Goal: Task Accomplishment & Management: Manage account settings

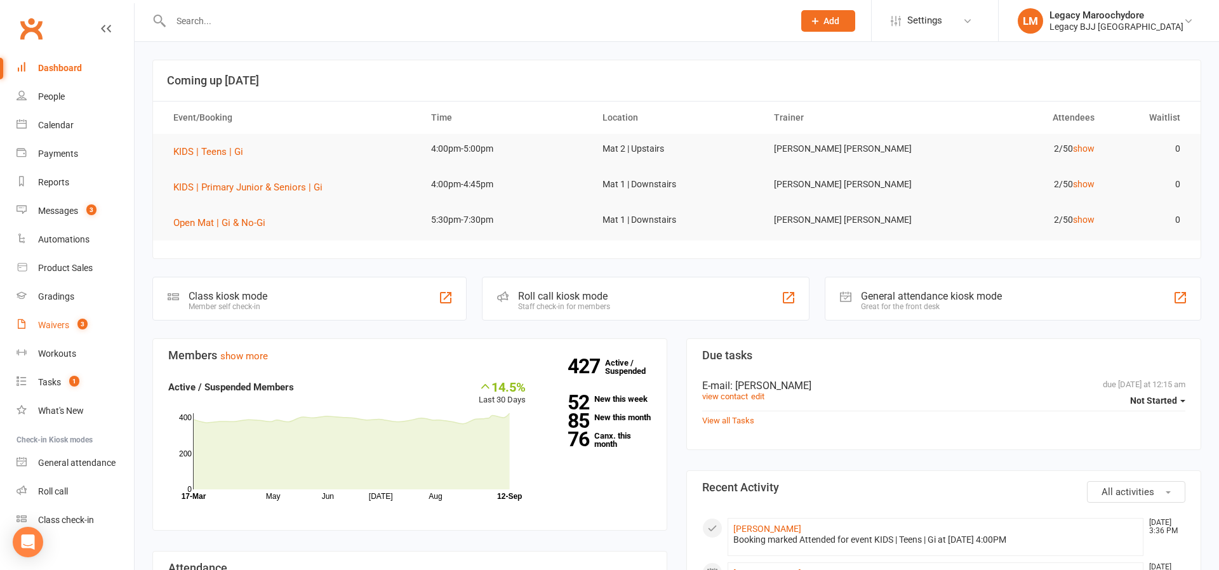
click at [63, 327] on div "Waivers" at bounding box center [53, 325] width 31 height 10
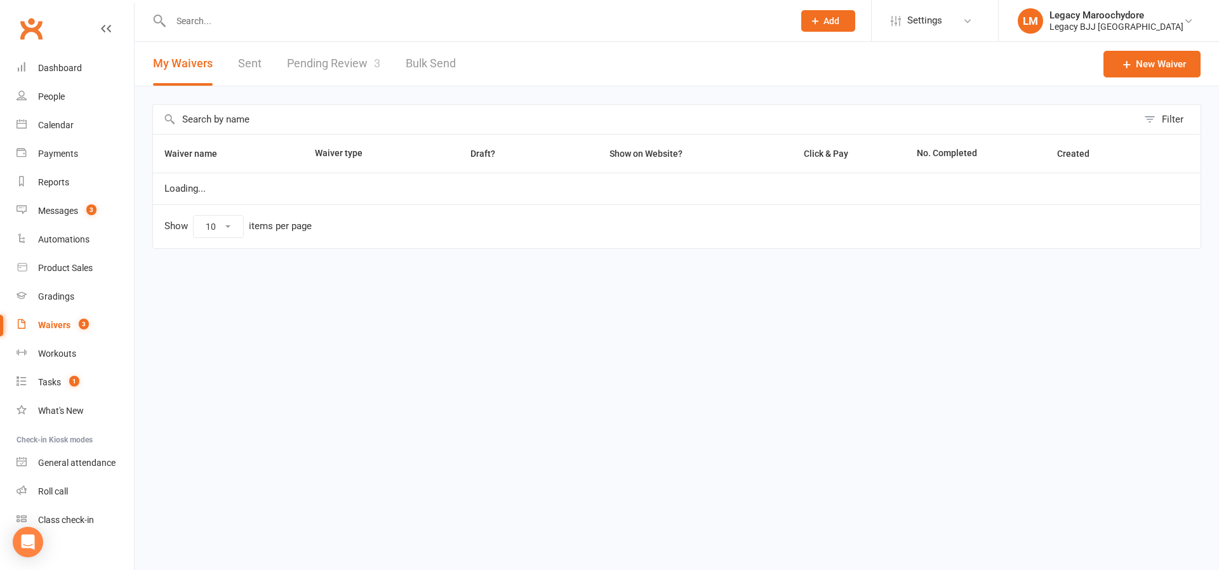
select select "25"
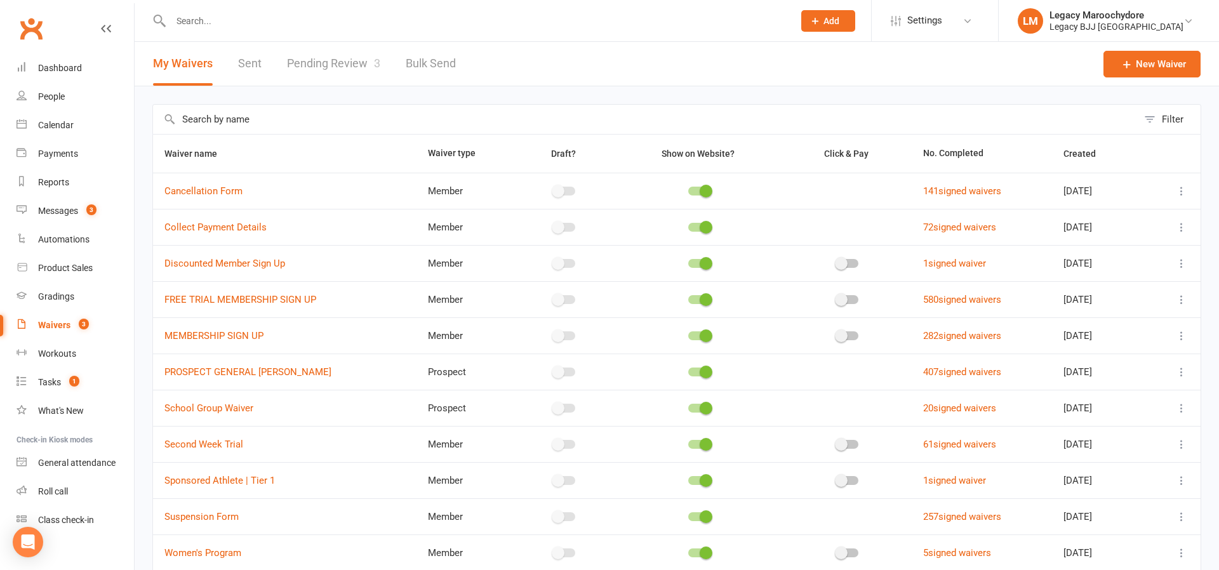
click at [371, 62] on link "Pending Review 3" at bounding box center [333, 64] width 93 height 44
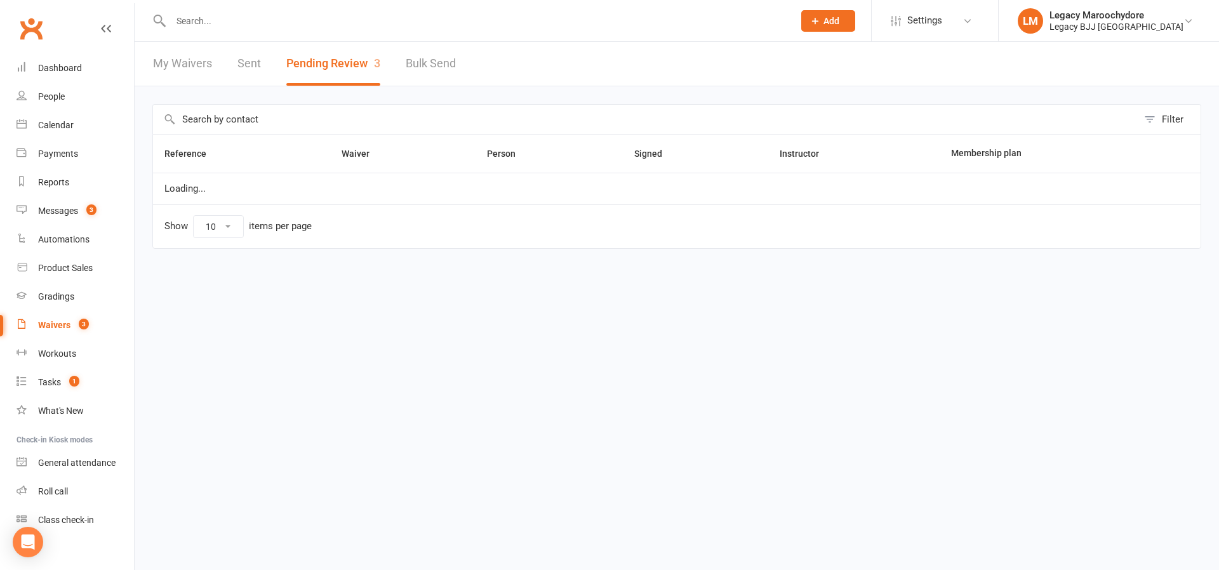
select select "100"
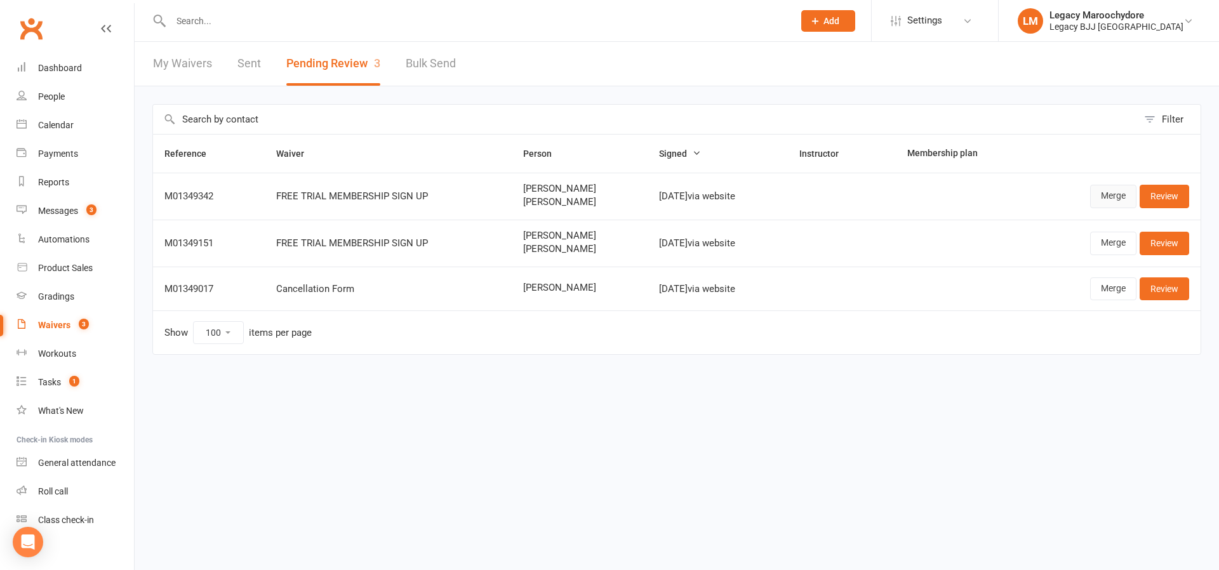
click at [1117, 201] on link "Merge" at bounding box center [1113, 196] width 46 height 23
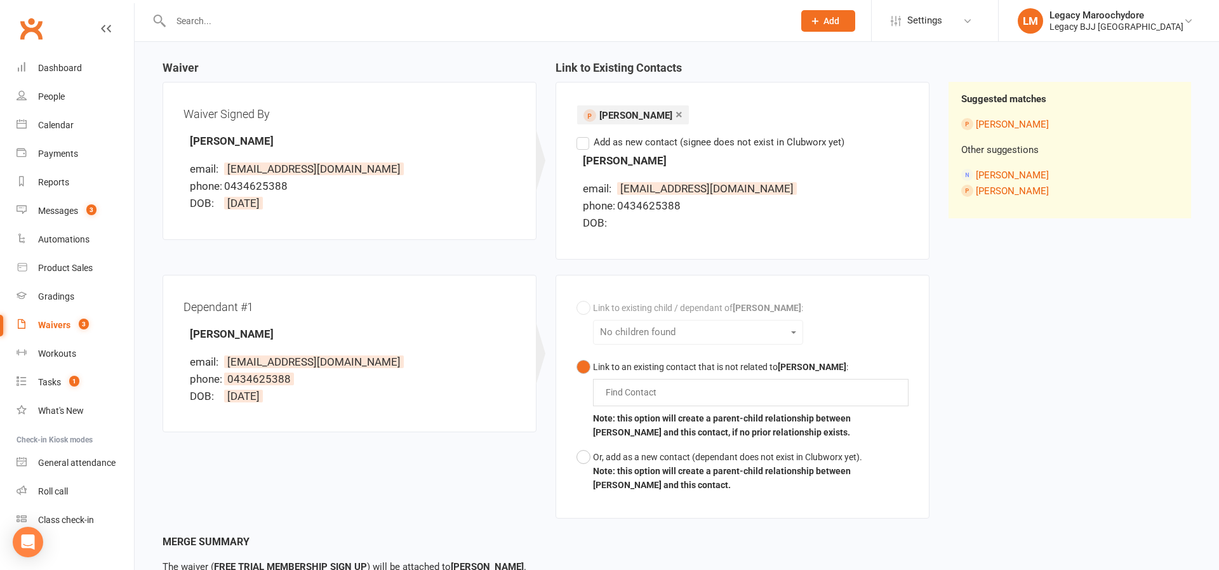
scroll to position [131, 0]
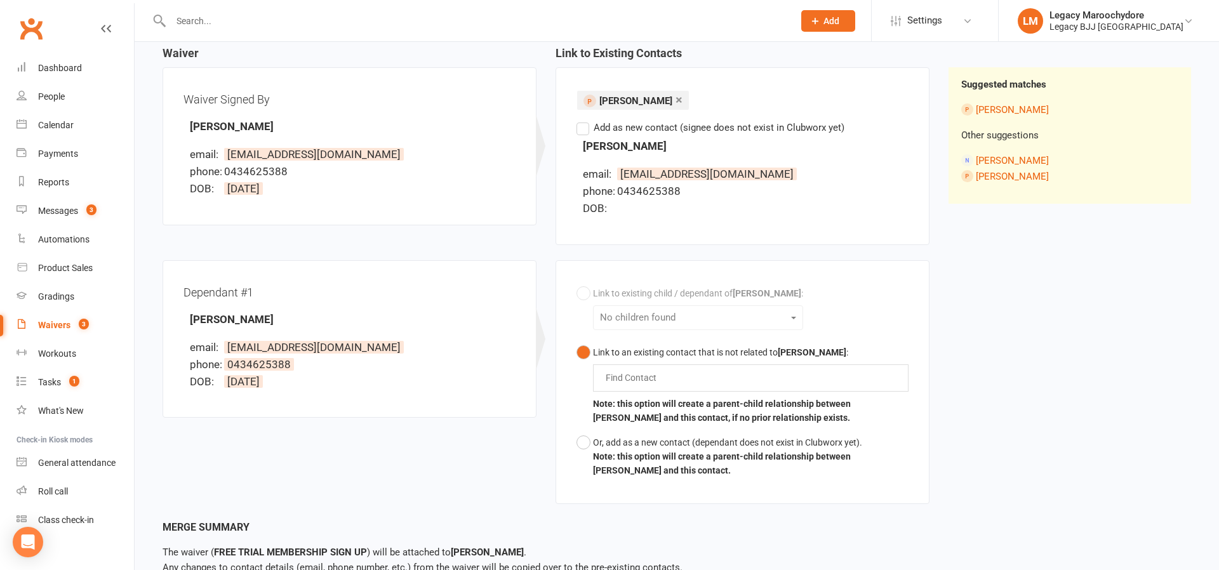
click at [676, 379] on div "Find Contact" at bounding box center [750, 377] width 315 height 27
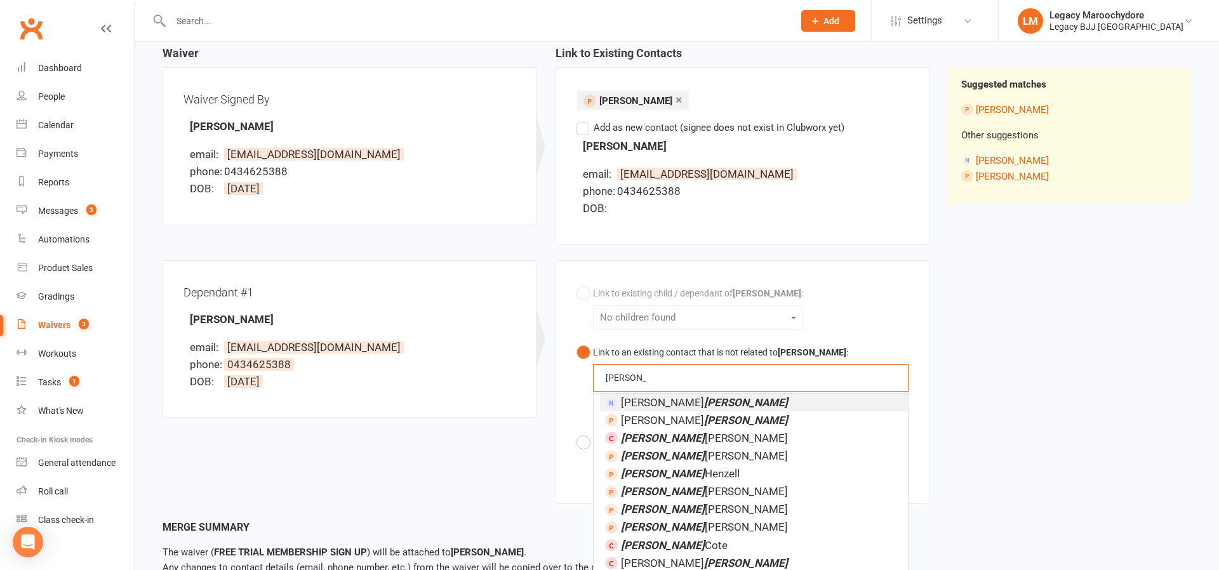
click at [742, 383] on button "Link to an existing contact that is not related to [PERSON_NAME] : [PERSON_NAME…" at bounding box center [742, 385] width 332 height 90
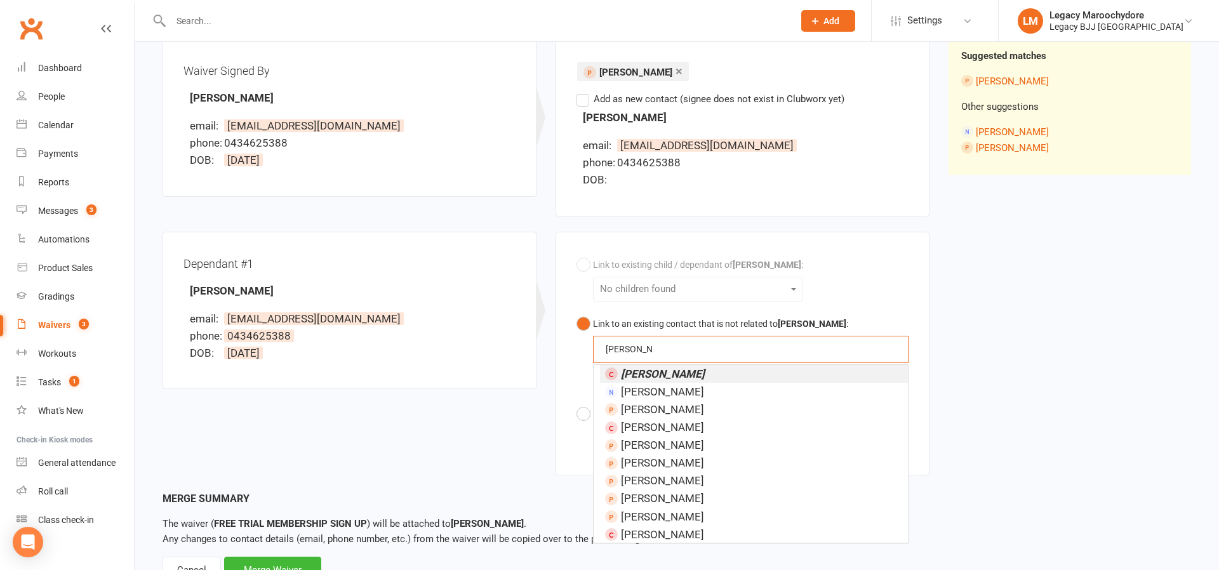
scroll to position [161, 0]
type input "[PERSON_NAME]"
click at [658, 370] on em "[PERSON_NAME]" at bounding box center [663, 372] width 84 height 13
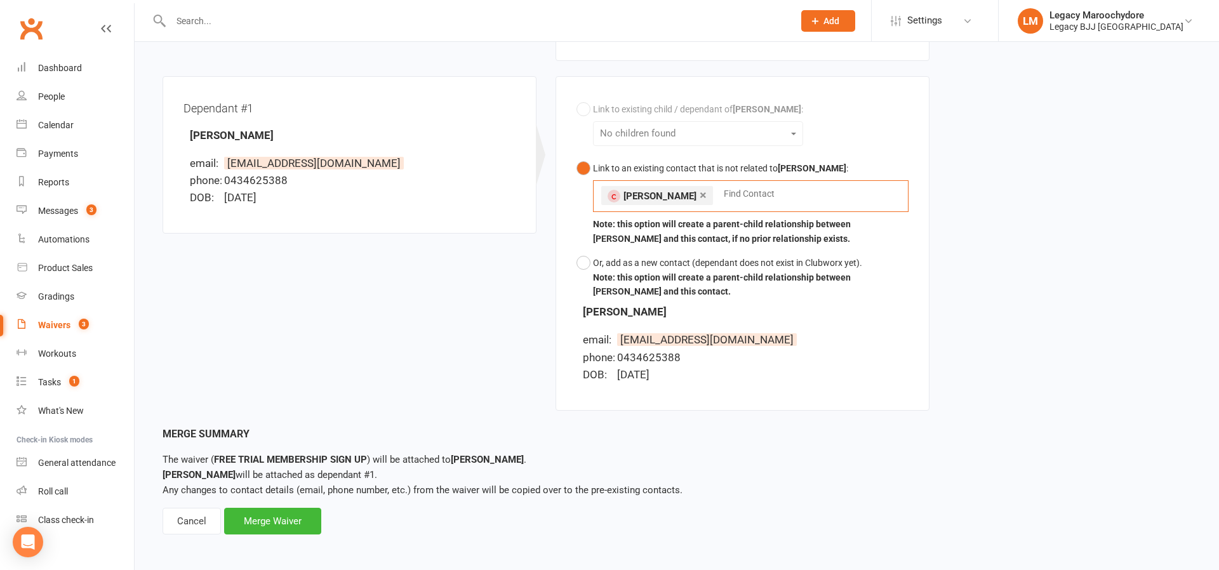
scroll to position [314, 0]
click at [293, 523] on div "Merge Waiver" at bounding box center [272, 521] width 97 height 27
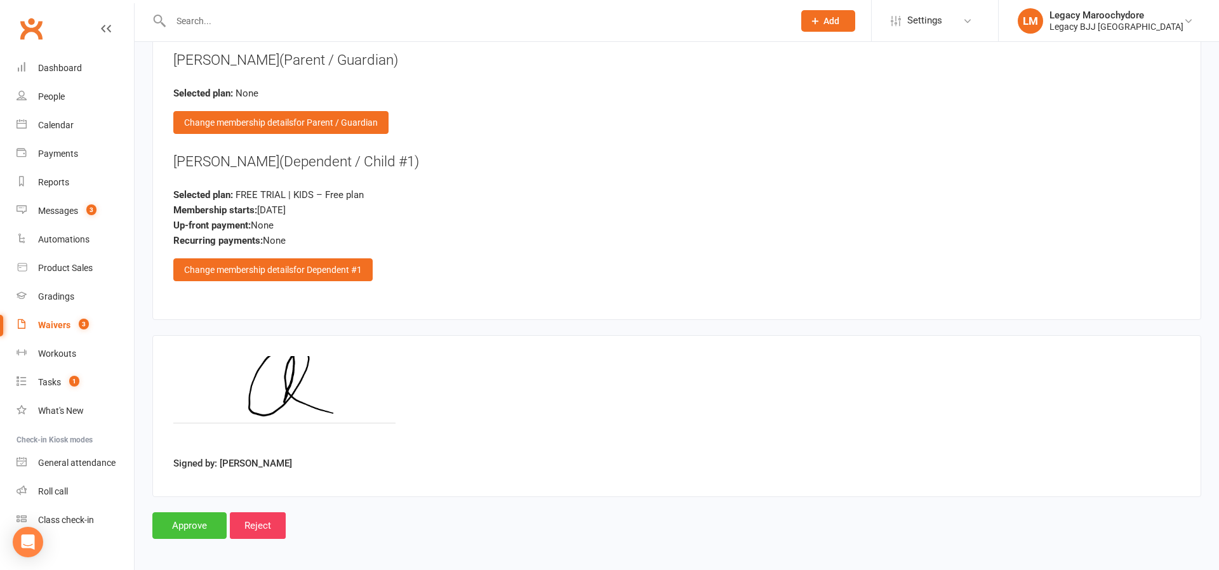
scroll to position [1396, 0]
click at [194, 531] on input "Approve" at bounding box center [189, 526] width 74 height 27
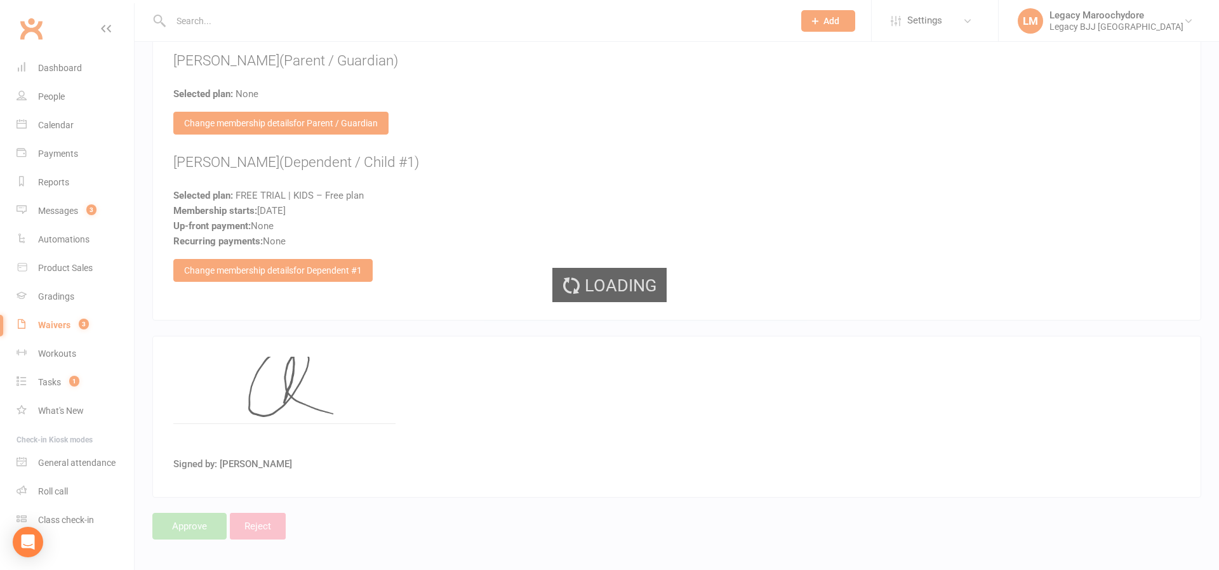
select select "100"
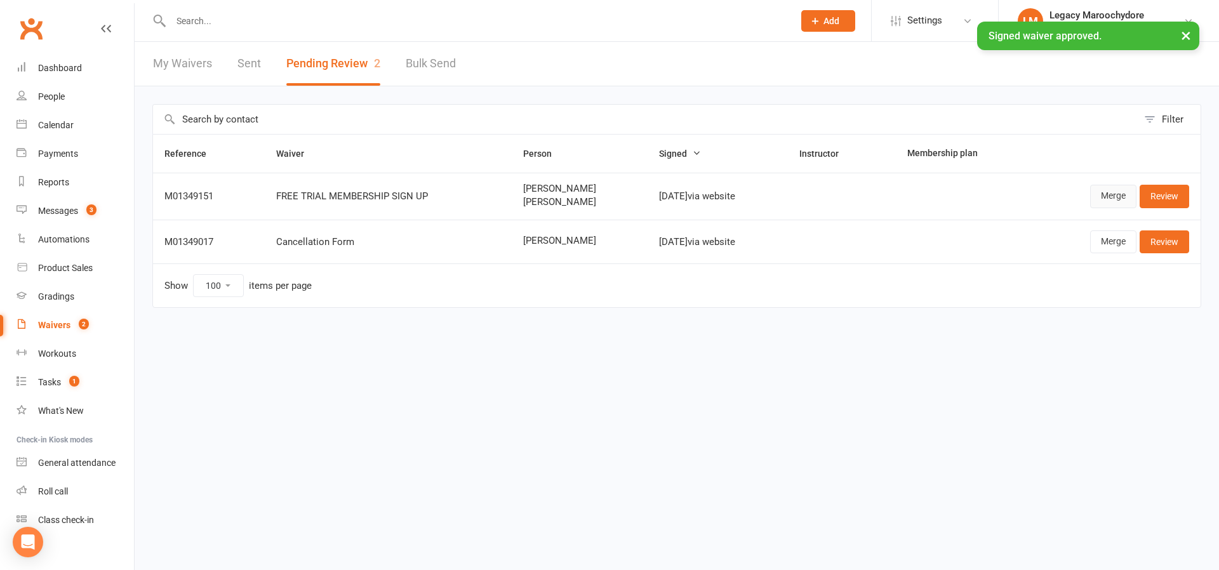
click at [1116, 203] on link "Merge" at bounding box center [1113, 196] width 46 height 23
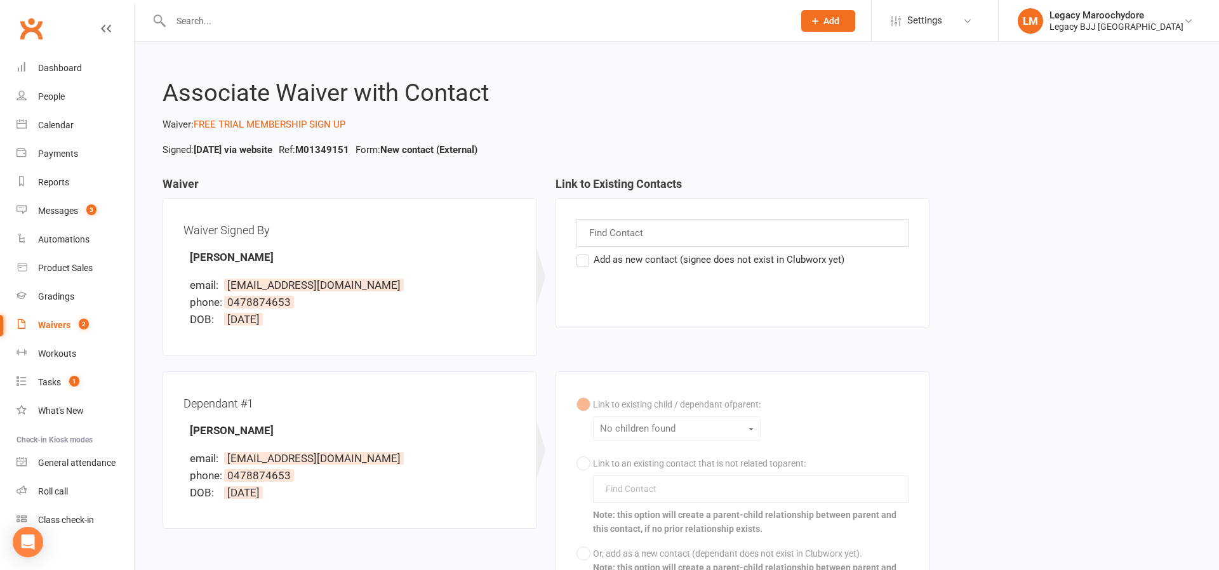
click at [583, 261] on label "Add as new contact (signee does not exist in Clubworx yet)" at bounding box center [710, 259] width 268 height 15
click at [583, 252] on input "Add as new contact (signee does not exist in Clubworx yet)" at bounding box center [580, 252] width 8 height 0
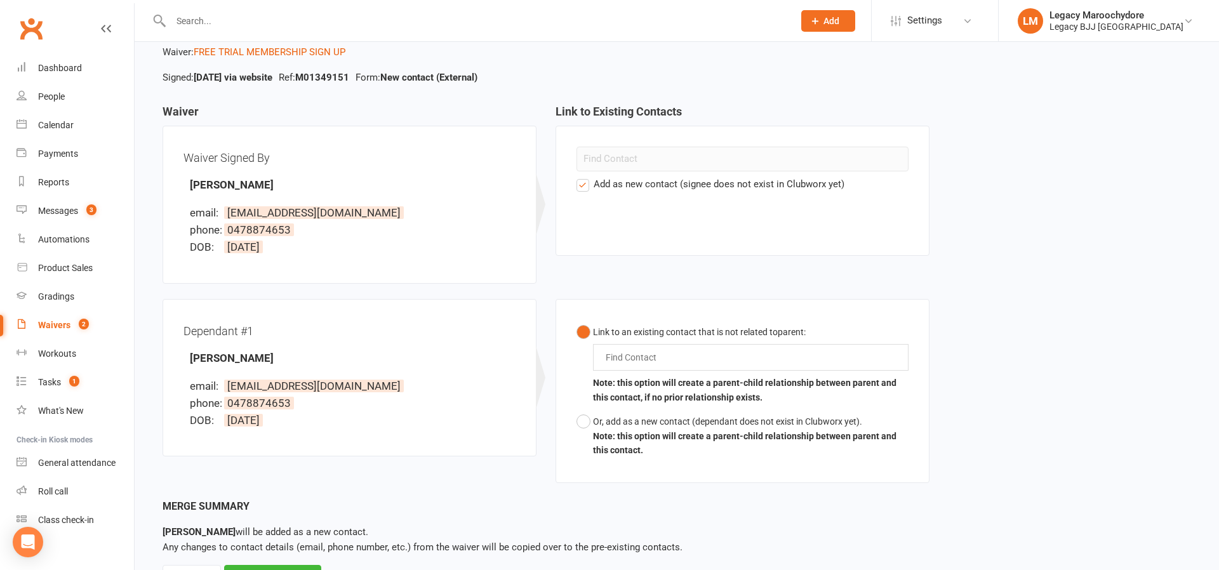
scroll to position [76, 0]
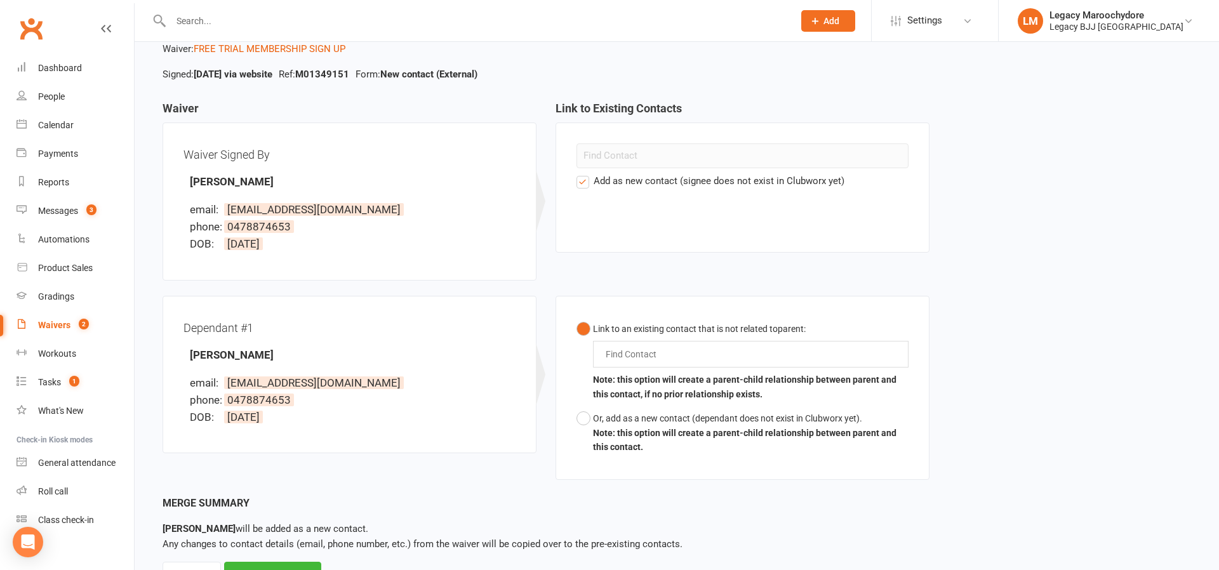
click at [616, 357] on input "text" at bounding box center [634, 354] width 60 height 15
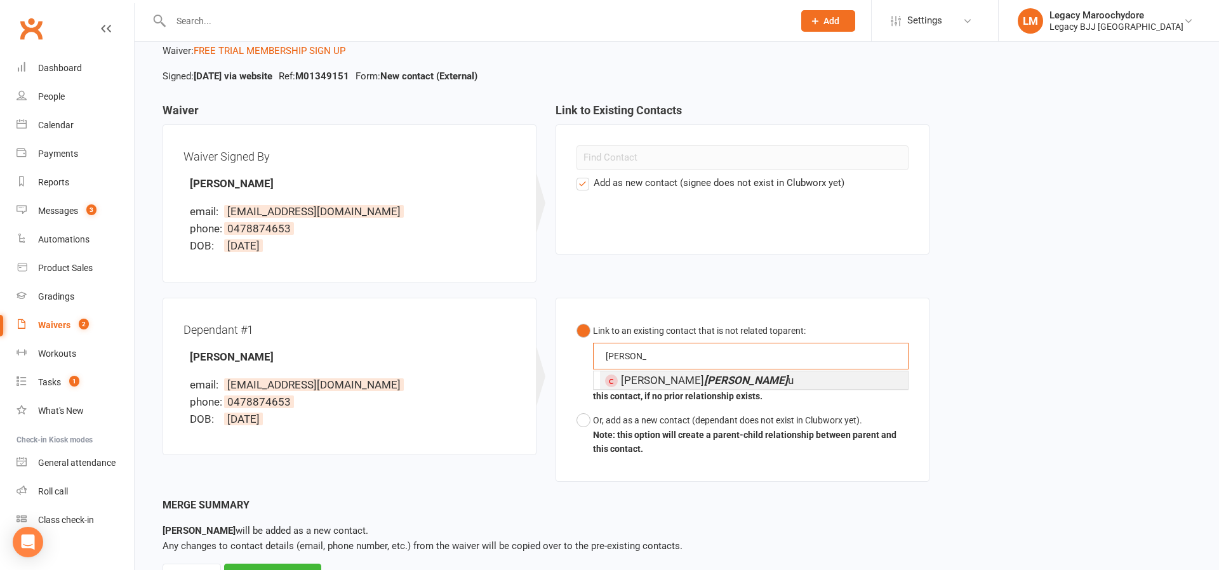
click at [742, 362] on button "Link to an existing contact that is not related to parent : [PERSON_NAME] [PERS…" at bounding box center [742, 364] width 332 height 90
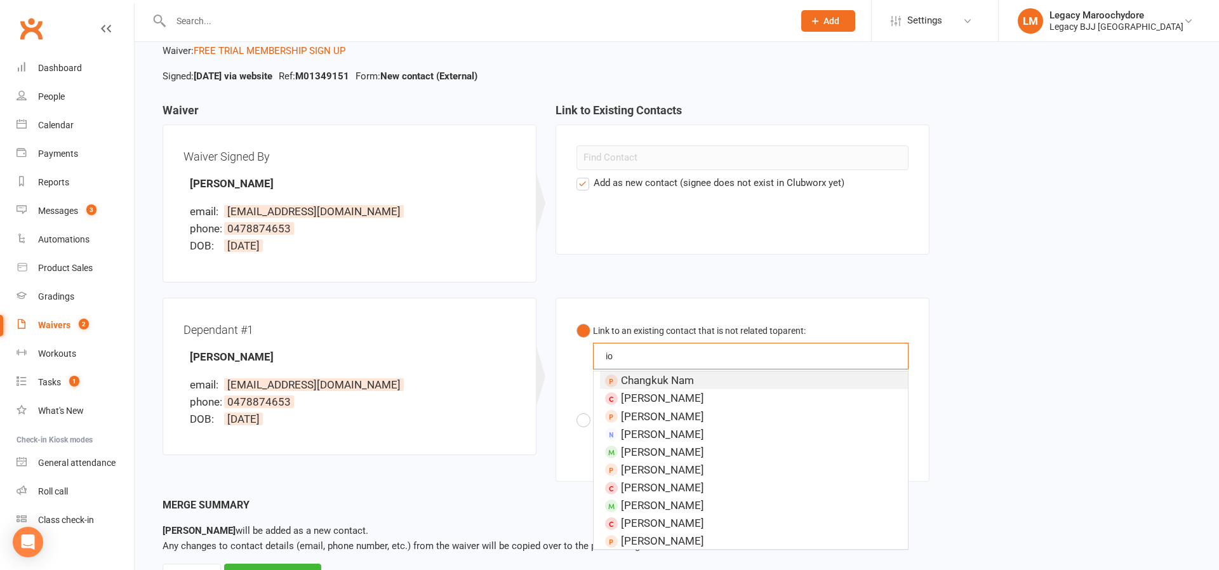
type input "i"
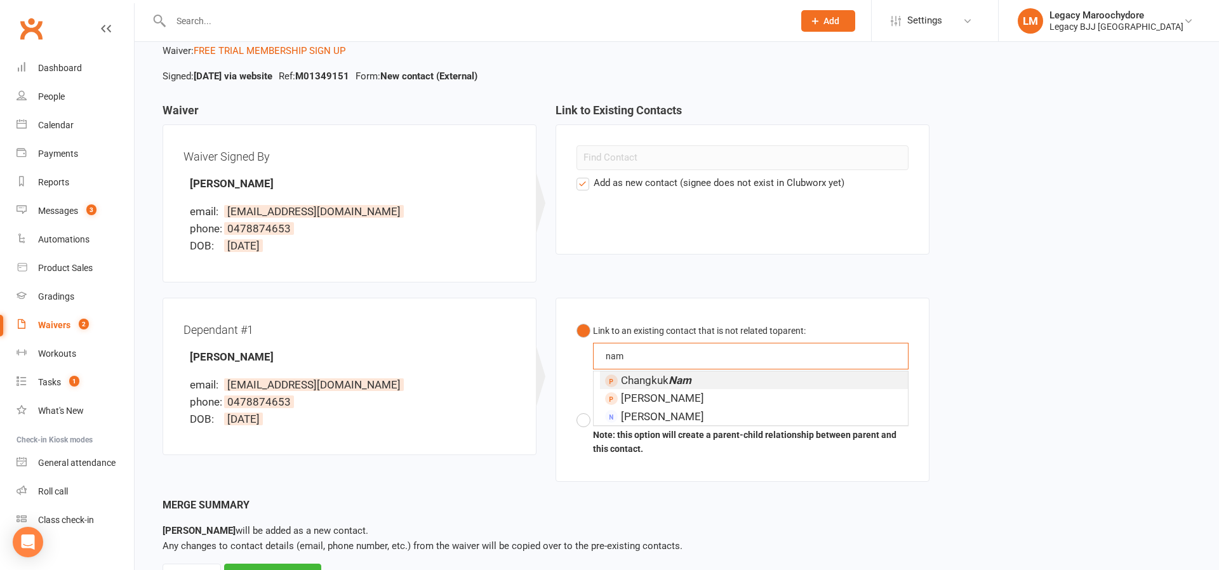
scroll to position [75, 0]
type input "nam"
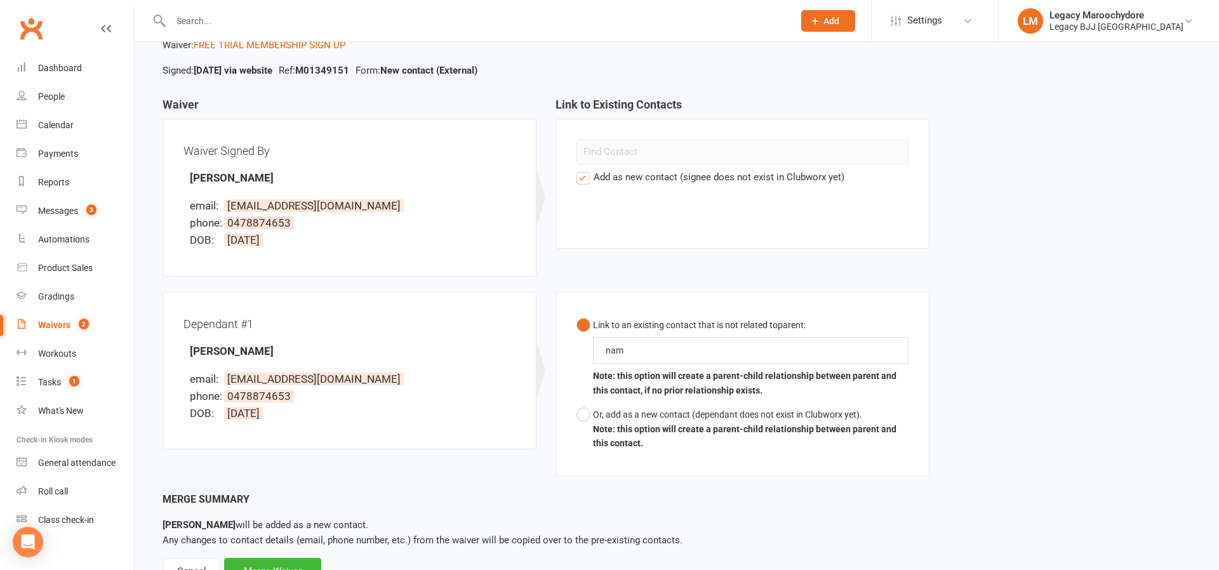
click at [1021, 306] on div "Waiver Waiver Signed By [PERSON_NAME] email: [EMAIL_ADDRESS][DOMAIN_NAME] phone…" at bounding box center [676, 294] width 1047 height 393
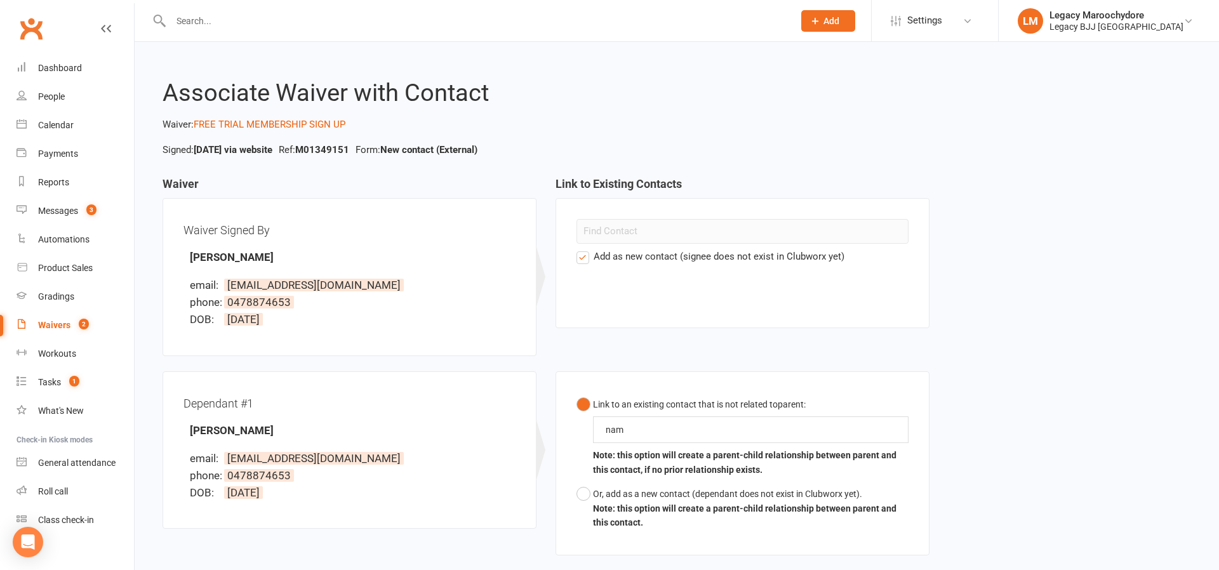
scroll to position [0, 0]
click at [205, 13] on input "text" at bounding box center [476, 21] width 618 height 18
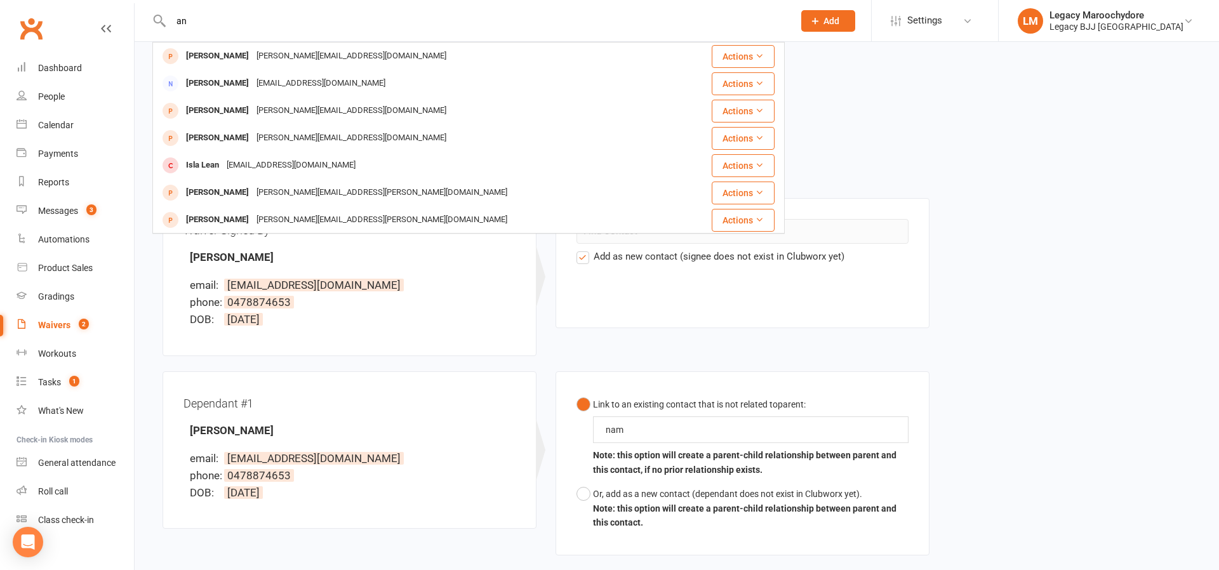
type input "a"
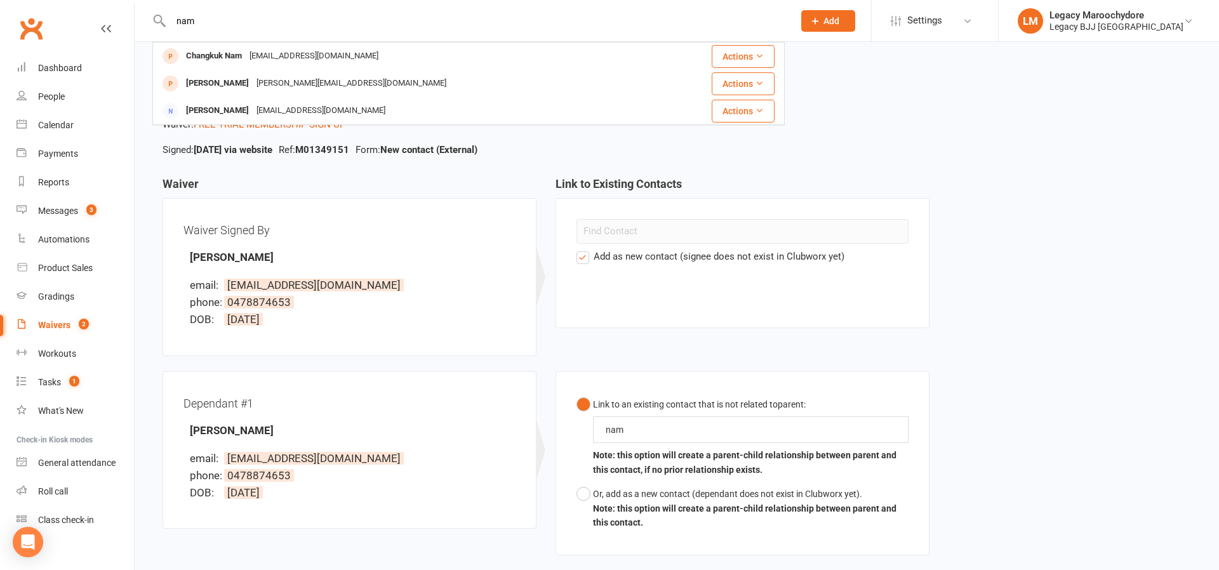
type input "nam"
click at [476, 331] on div "Waiver Signed By [PERSON_NAME] email: [EMAIL_ADDRESS][DOMAIN_NAME] phone: [PHON…" at bounding box center [349, 277] width 332 height 116
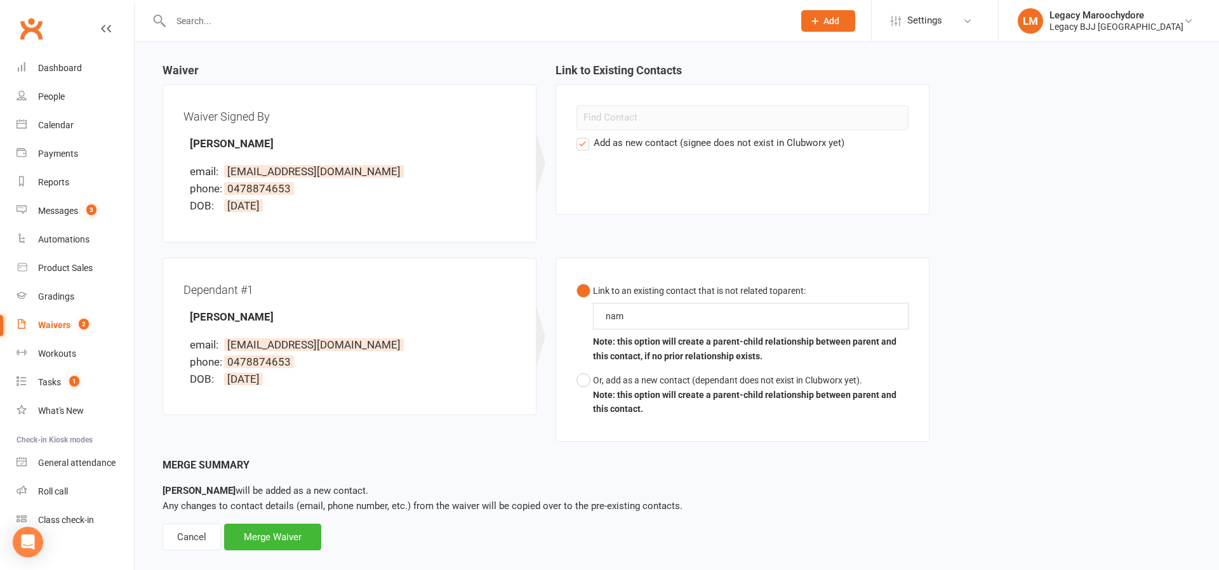
scroll to position [124, 0]
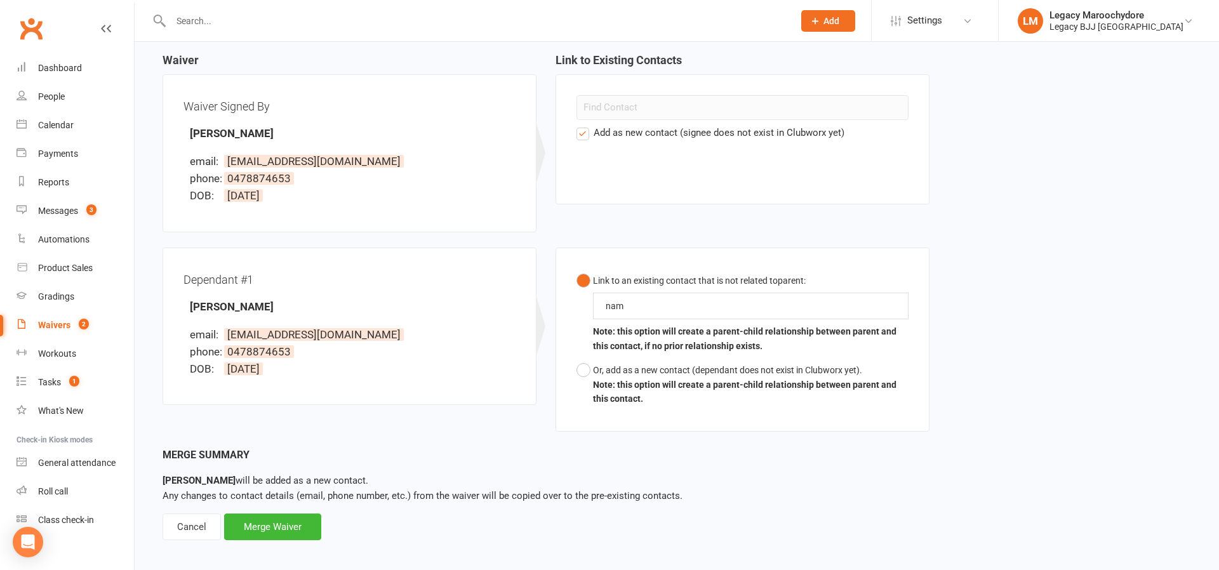
click at [1139, 312] on div "Waiver Waiver Signed By [PERSON_NAME] email: [EMAIL_ADDRESS][DOMAIN_NAME] phone…" at bounding box center [676, 250] width 1047 height 393
click at [632, 302] on input "nam" at bounding box center [625, 305] width 43 height 15
type input "n"
click at [582, 369] on button "Or, add as a new contact (dependant does not exist in Clubworx yet). Note: this…" at bounding box center [742, 385] width 332 height 53
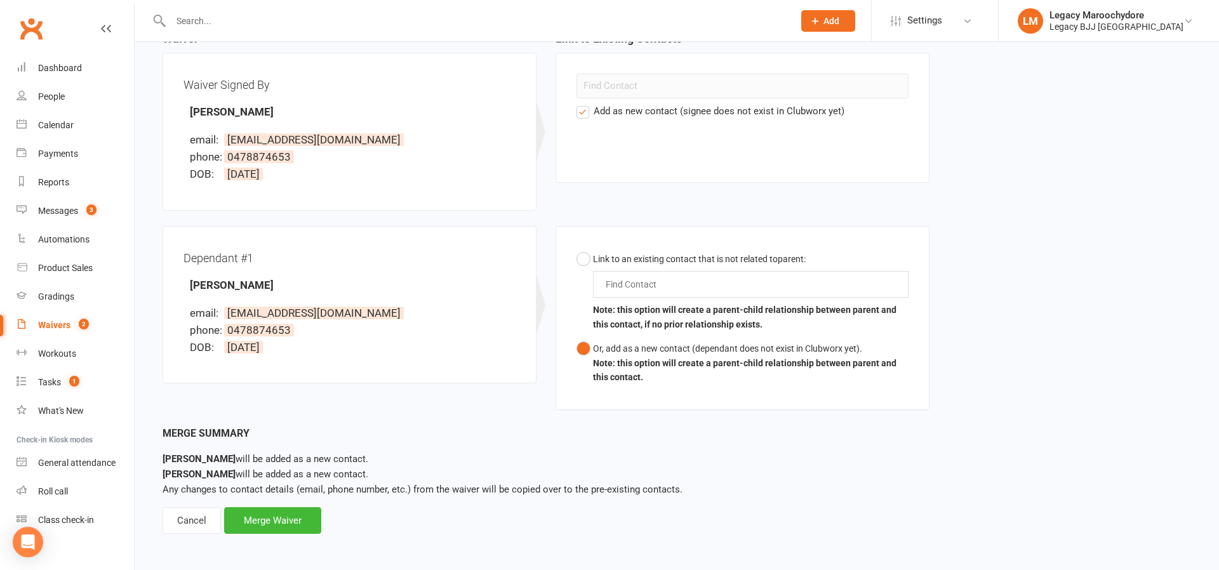
scroll to position [145, 0]
click at [307, 515] on div "Merge Waiver" at bounding box center [272, 521] width 97 height 27
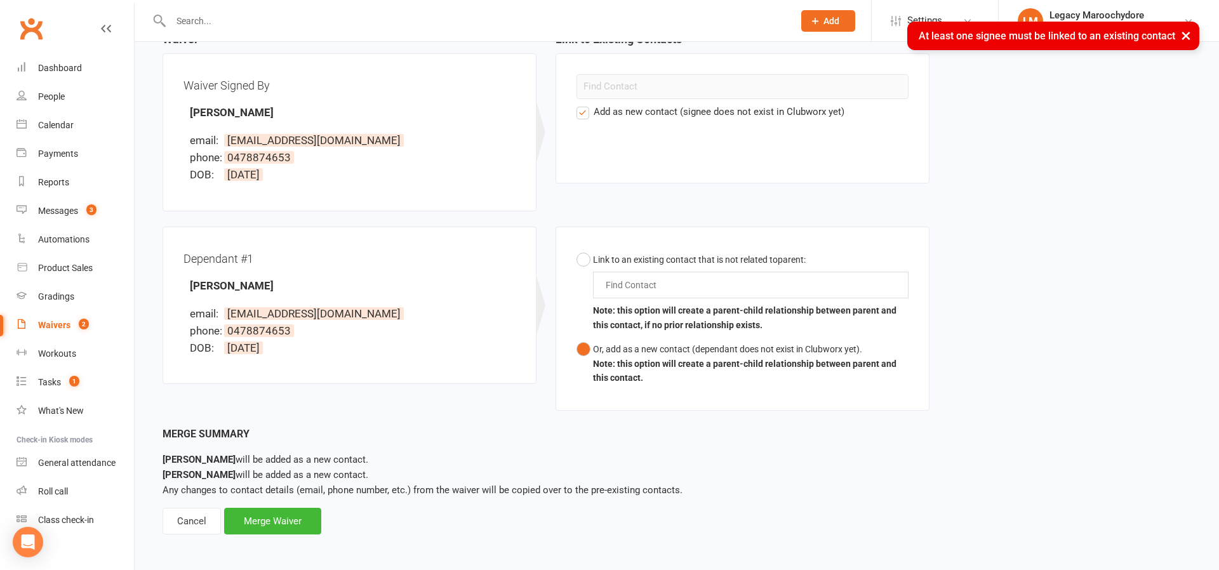
click at [1182, 36] on button "×" at bounding box center [1185, 35] width 23 height 27
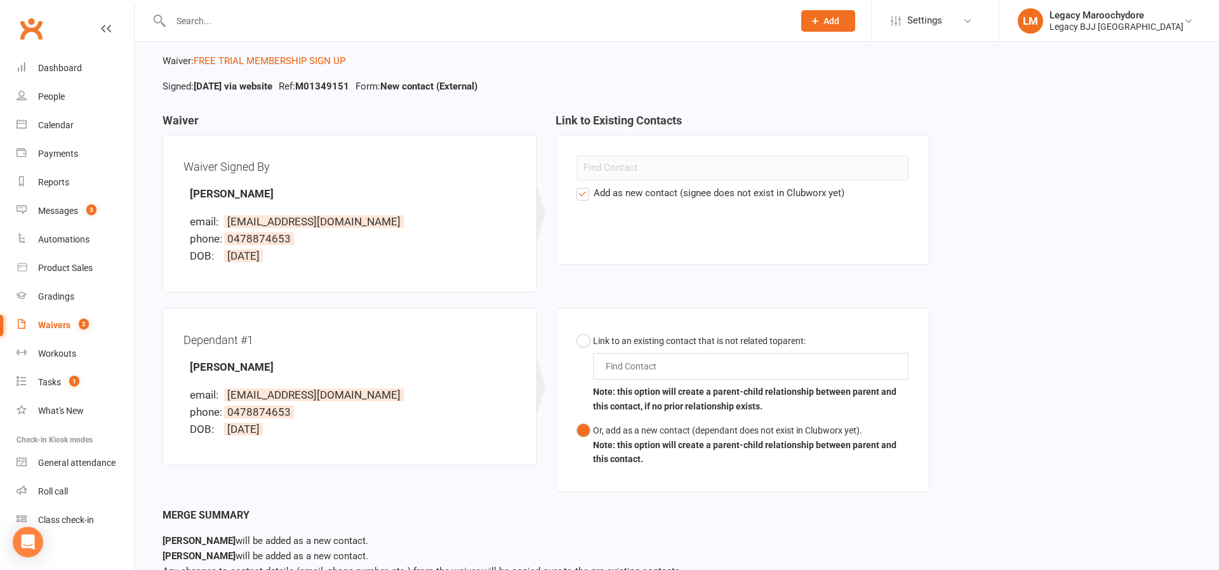
scroll to position [66, 0]
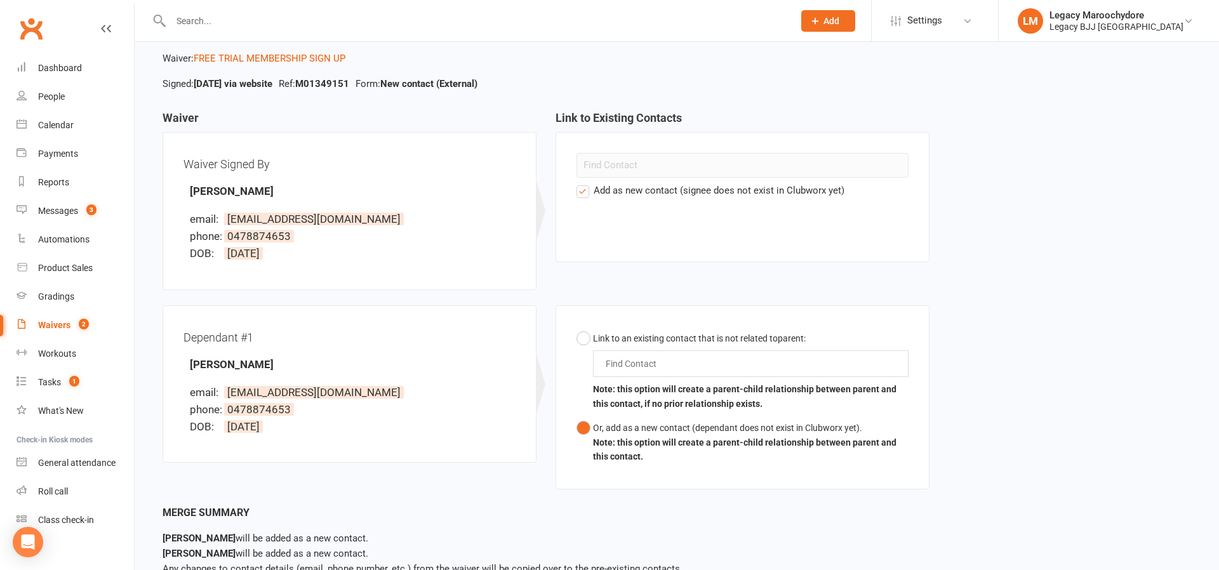
click at [584, 193] on label "Add as new contact (signee does not exist in Clubworx yet)" at bounding box center [710, 190] width 268 height 15
click at [584, 183] on input "Add as new contact (signee does not exist in Clubworx yet)" at bounding box center [580, 183] width 8 height 0
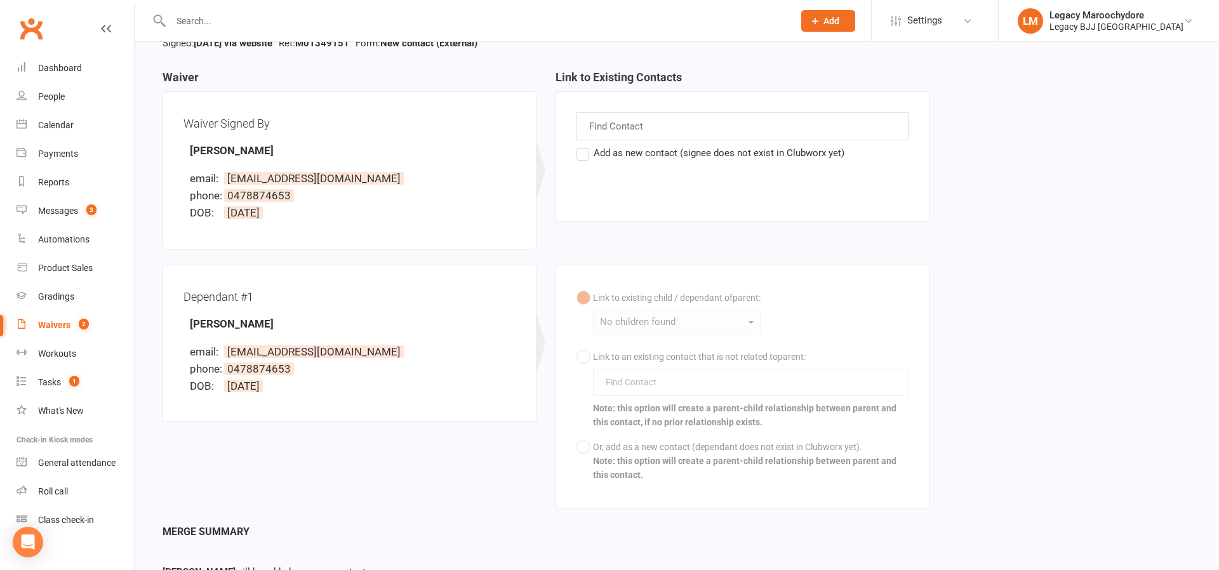
scroll to position [105, 0]
click at [623, 133] on input "text" at bounding box center [618, 127] width 60 height 17
type input "w"
click at [58, 325] on div "Waivers" at bounding box center [54, 325] width 32 height 10
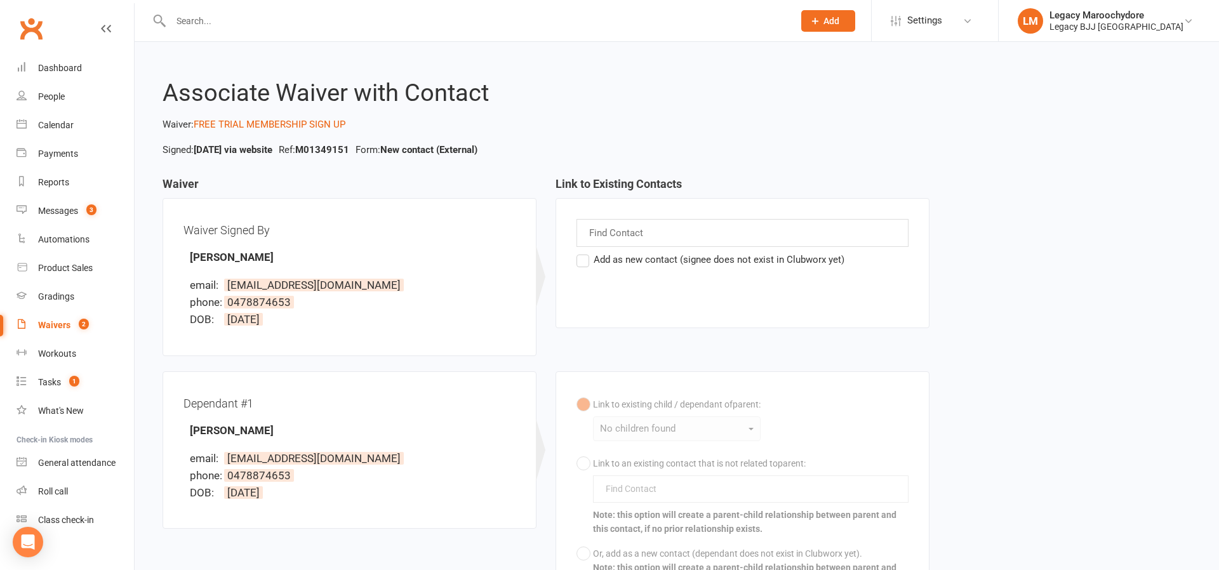
select select "25"
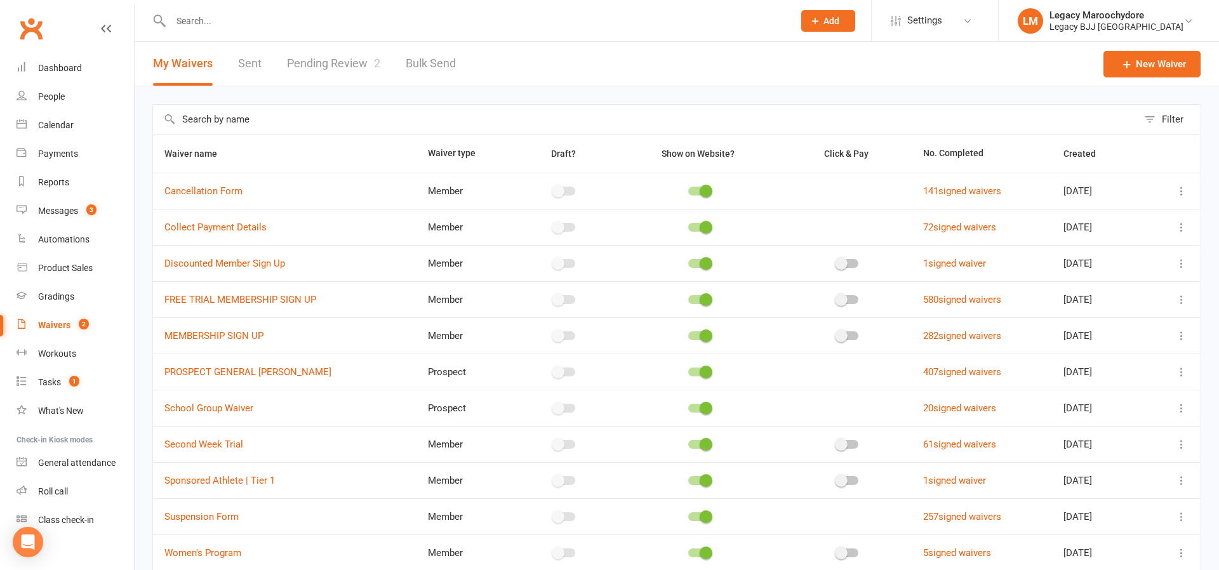
click at [315, 63] on link "Pending Review 2" at bounding box center [333, 64] width 93 height 44
select select "100"
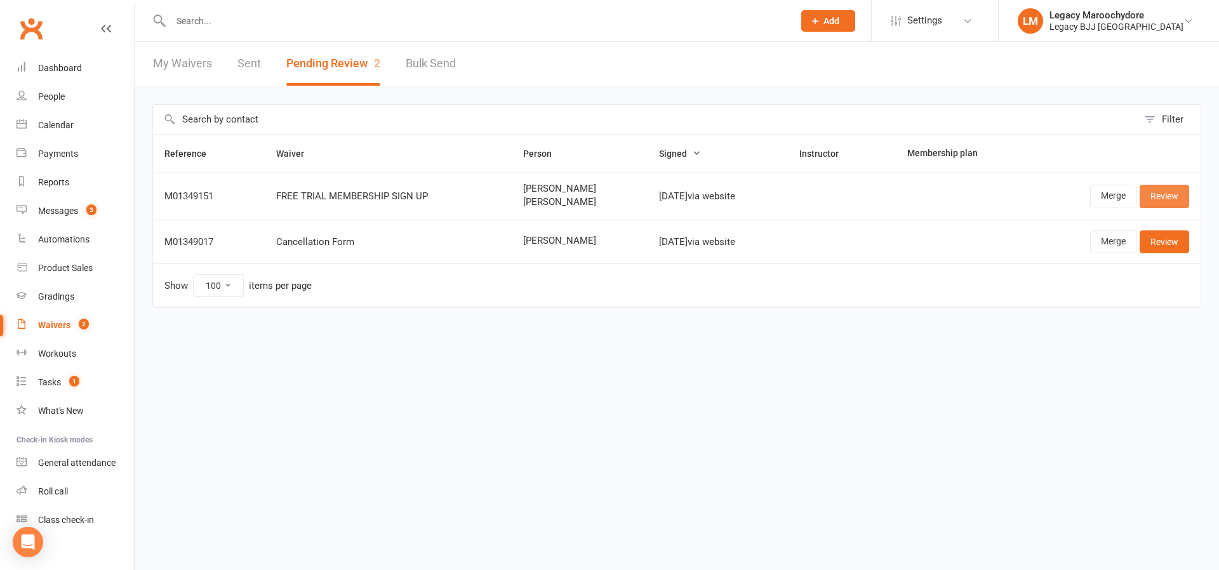
click at [1172, 201] on link "Review" at bounding box center [1164, 196] width 50 height 23
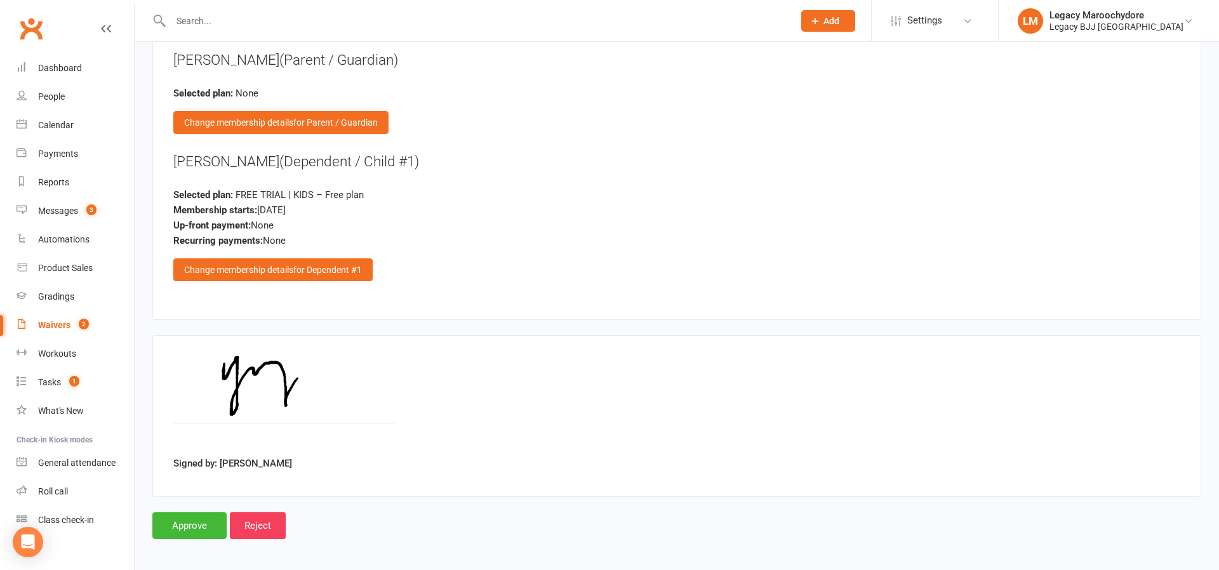
scroll to position [1396, 0]
click at [192, 517] on input "Approve" at bounding box center [189, 526] width 74 height 27
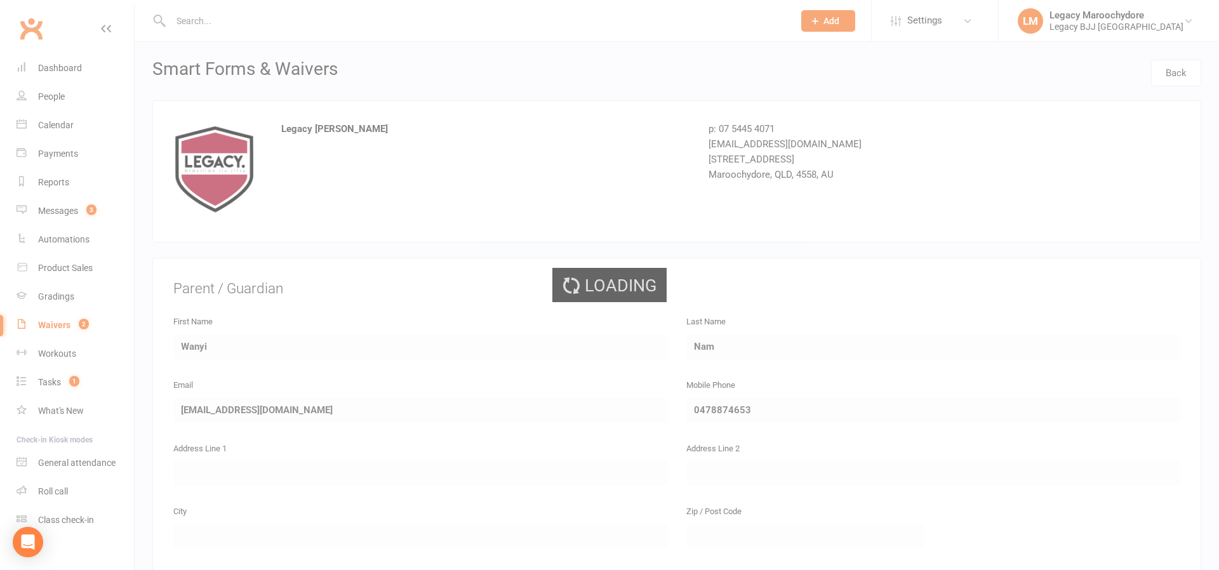
select select "100"
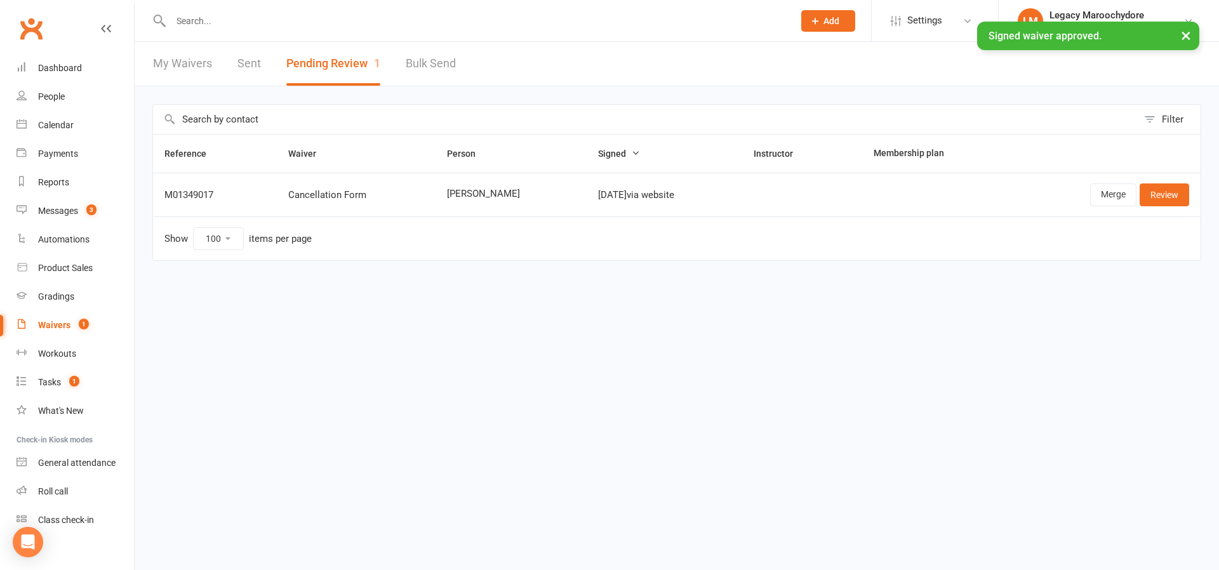
click at [251, 22] on div "× Signed waiver approved." at bounding box center [601, 22] width 1202 height 0
click at [183, 21] on input "text" at bounding box center [476, 21] width 618 height 18
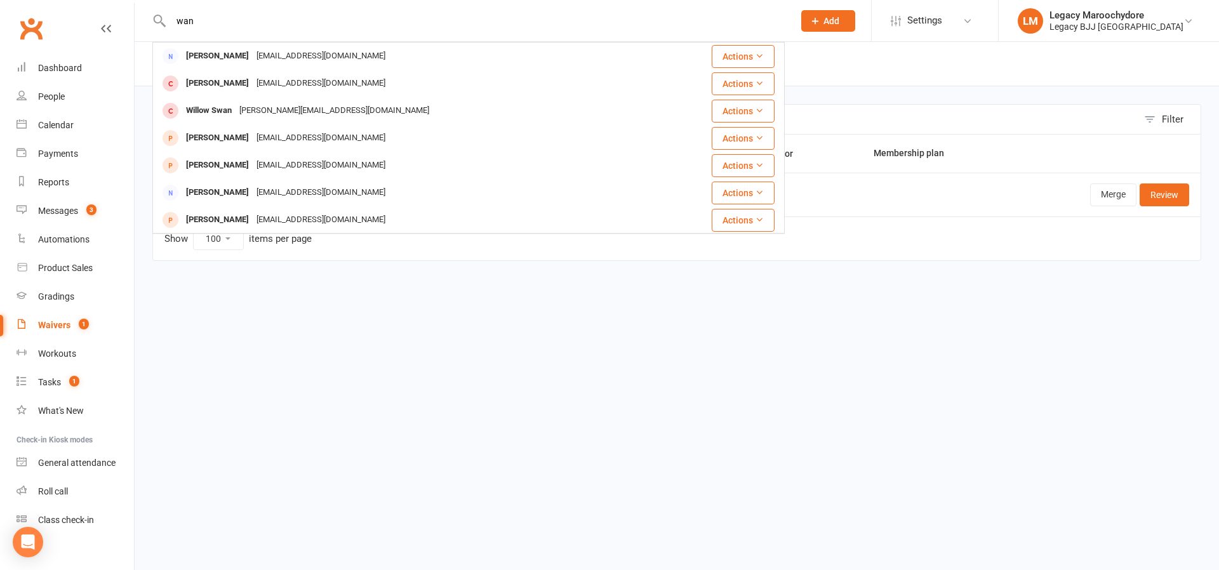
type input "wan"
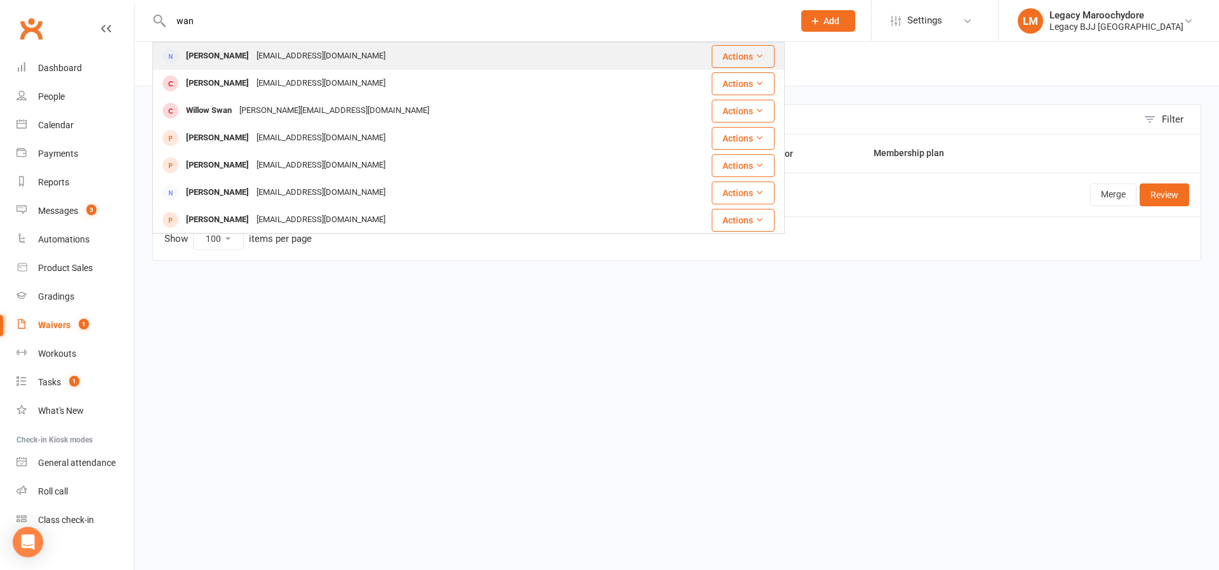
click at [218, 59] on div "[PERSON_NAME]" at bounding box center [217, 56] width 70 height 18
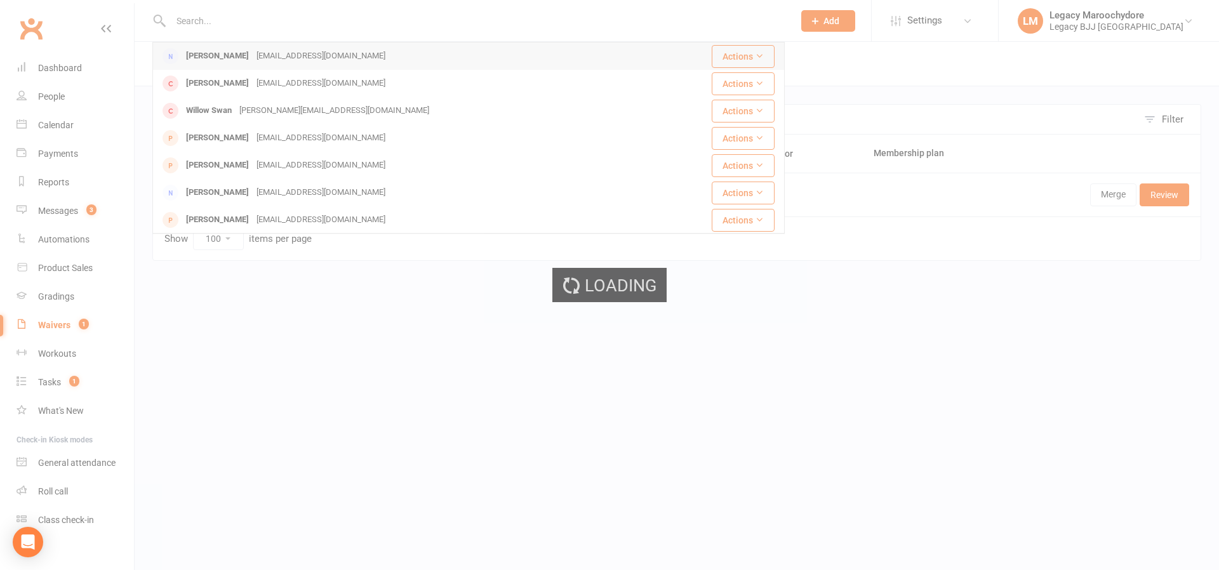
scroll to position [0, 0]
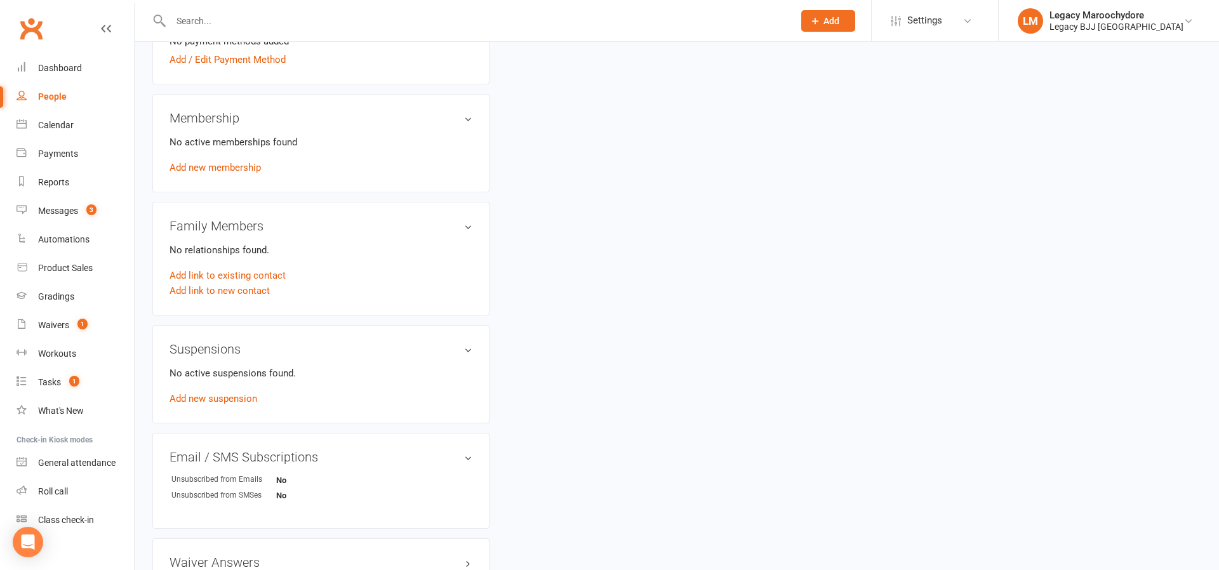
scroll to position [487, 0]
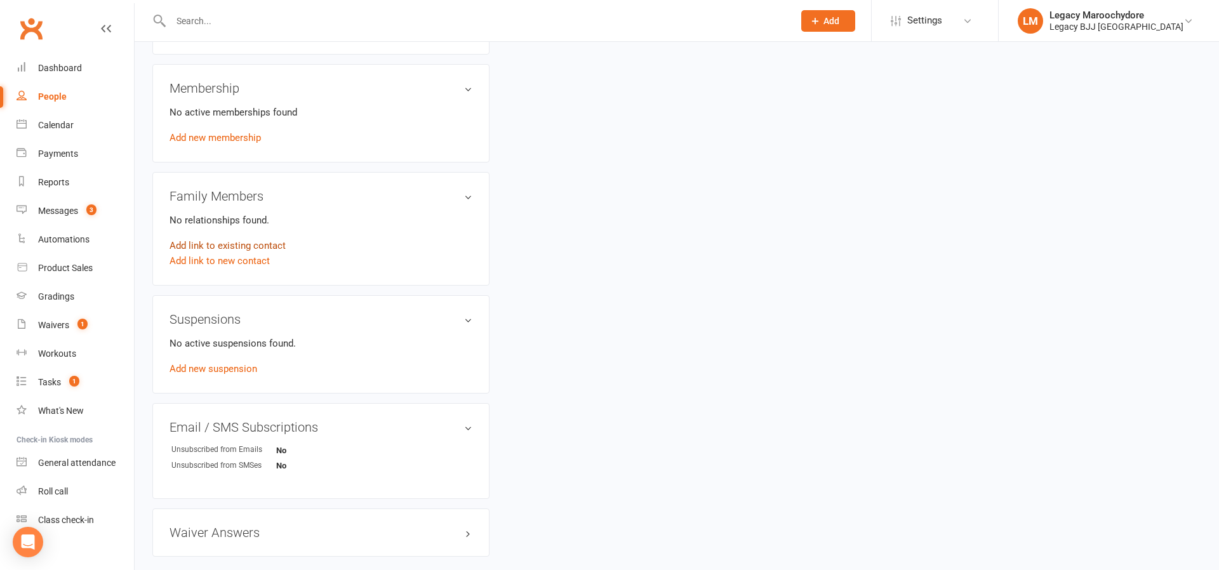
click at [267, 244] on link "Add link to existing contact" at bounding box center [227, 245] width 116 height 15
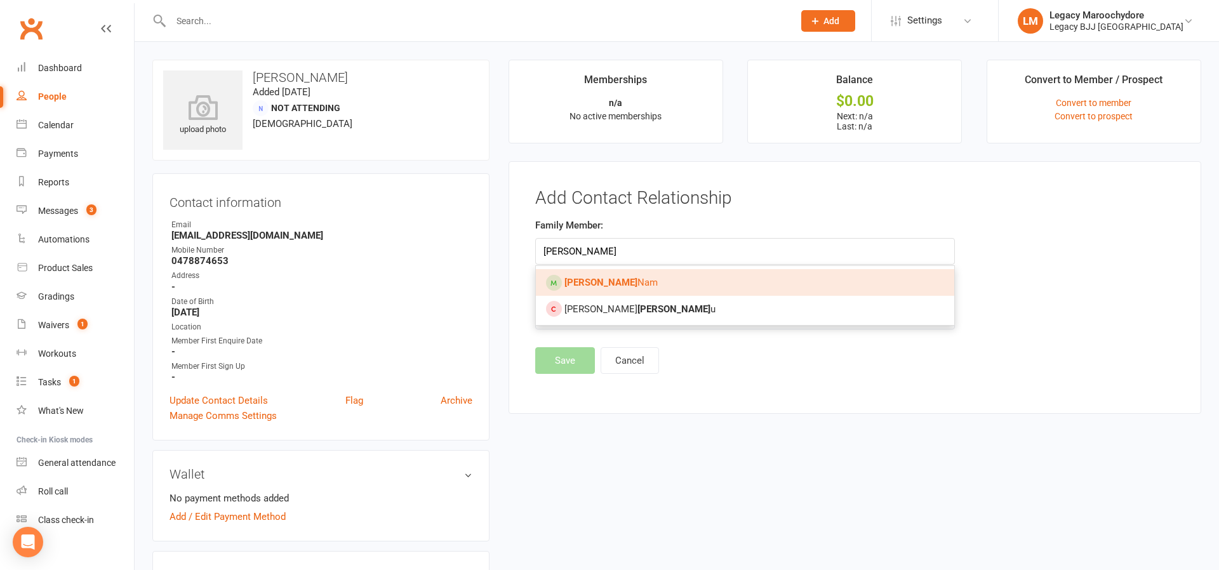
type input "[PERSON_NAME]"
click at [609, 280] on link "[PERSON_NAME]" at bounding box center [745, 282] width 419 height 27
type input "[PERSON_NAME]"
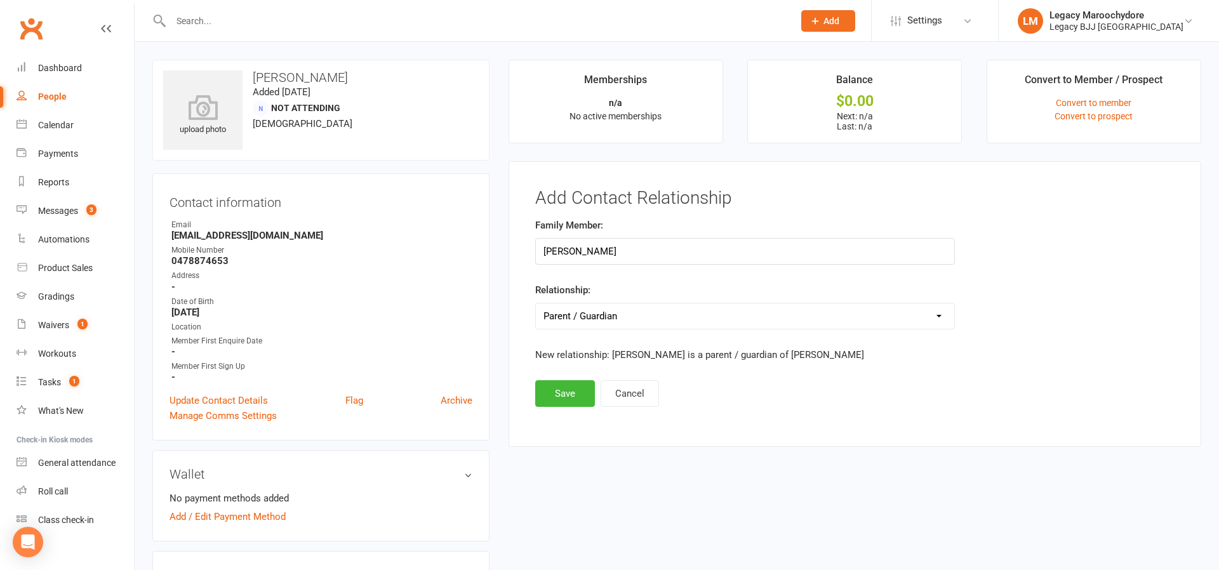
select select "1"
click at [565, 401] on button "Save" at bounding box center [565, 393] width 60 height 27
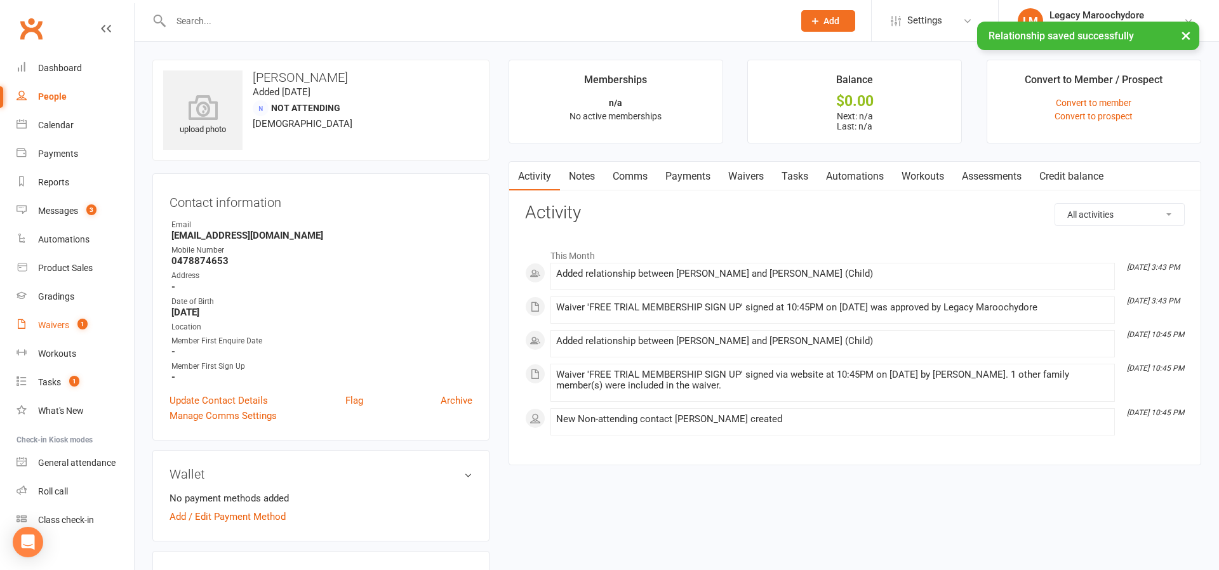
click at [49, 326] on div "Waivers" at bounding box center [53, 325] width 31 height 10
select select "25"
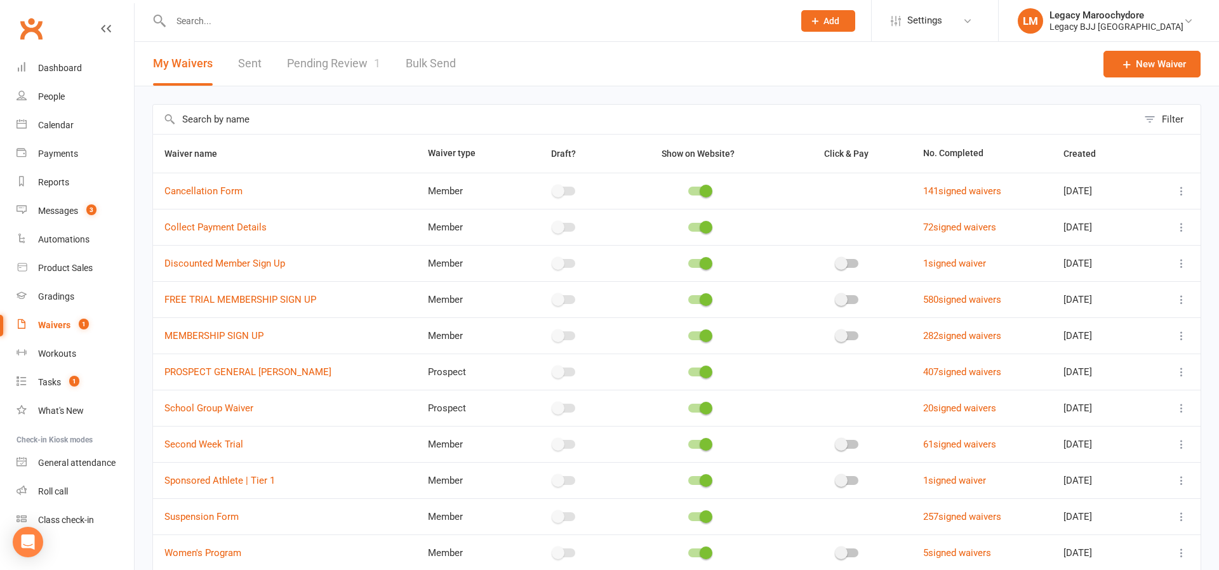
click at [330, 65] on link "Pending Review 1" at bounding box center [333, 64] width 93 height 44
select select "100"
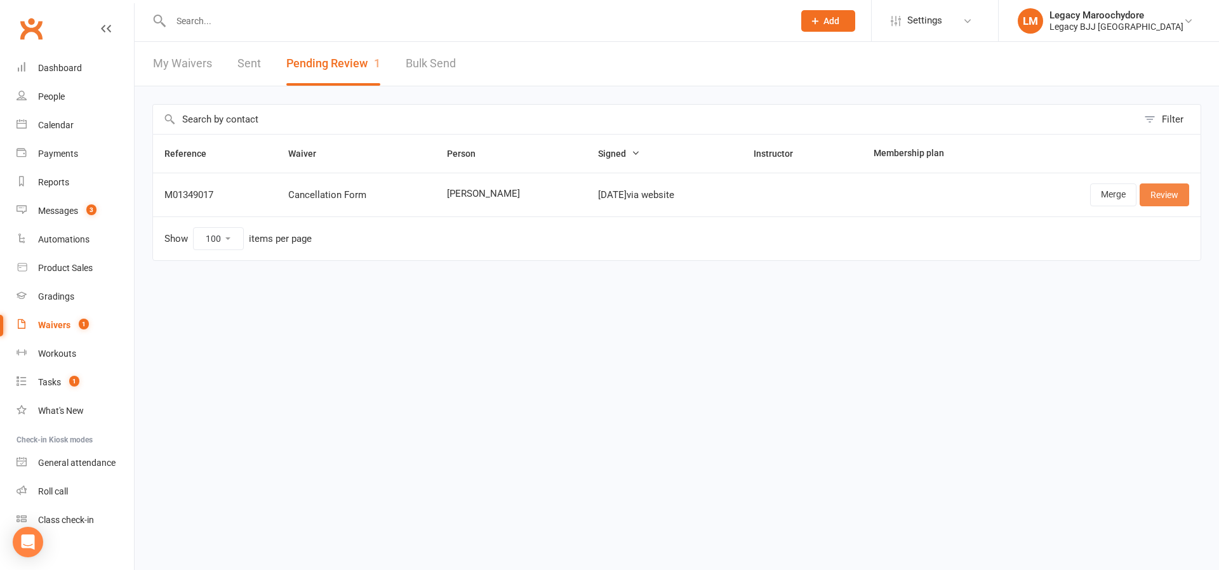
click at [1167, 199] on link "Review" at bounding box center [1164, 194] width 50 height 23
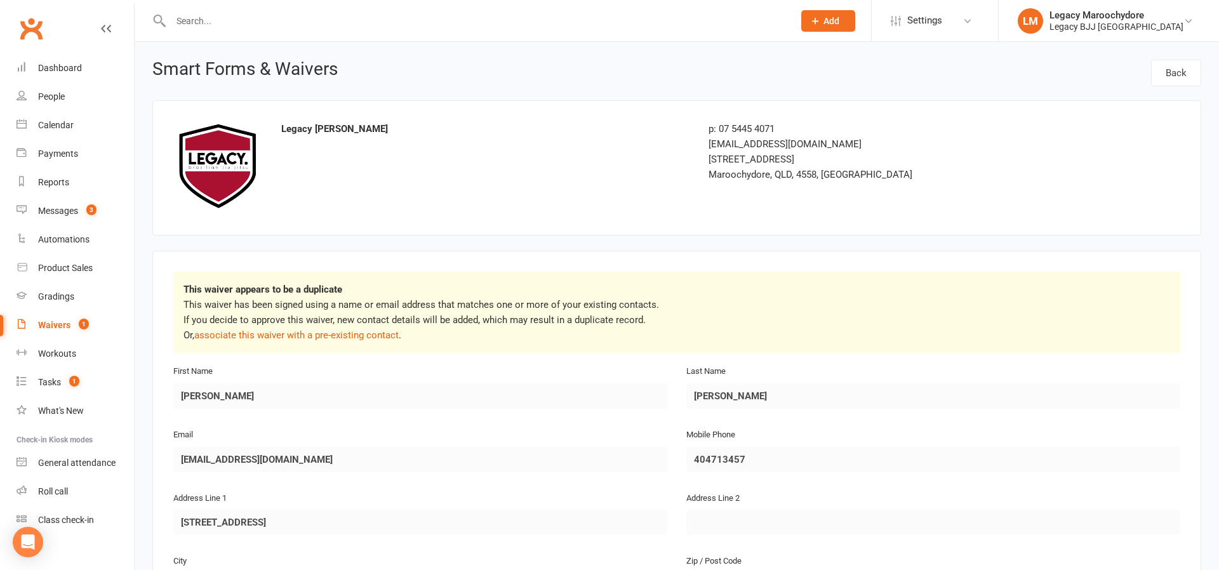
click at [202, 24] on input "text" at bounding box center [476, 21] width 618 height 18
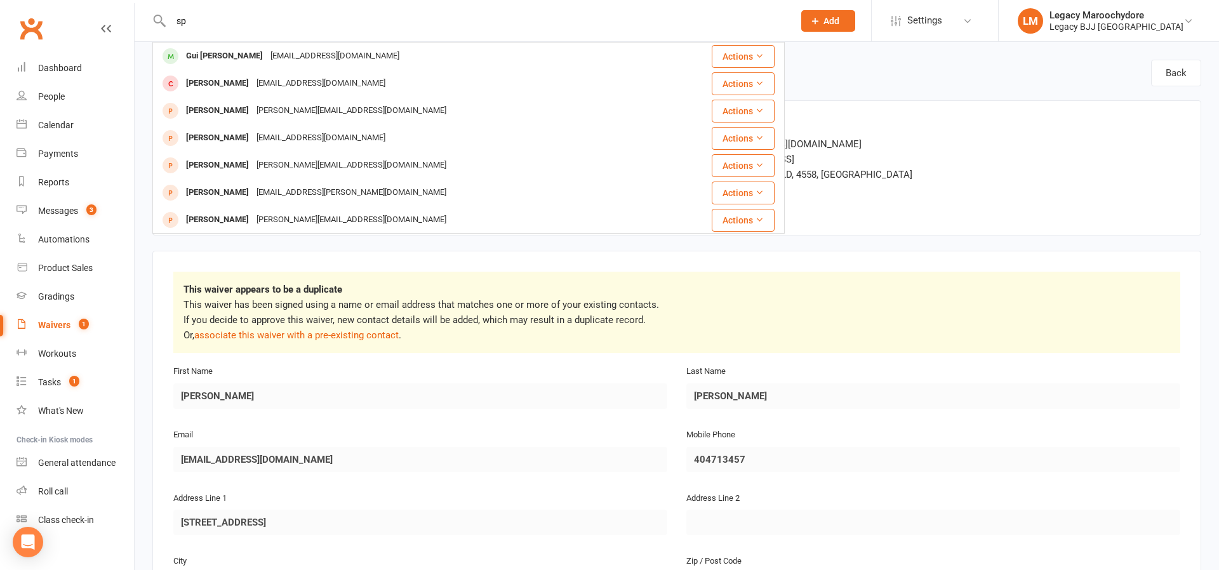
type input "s"
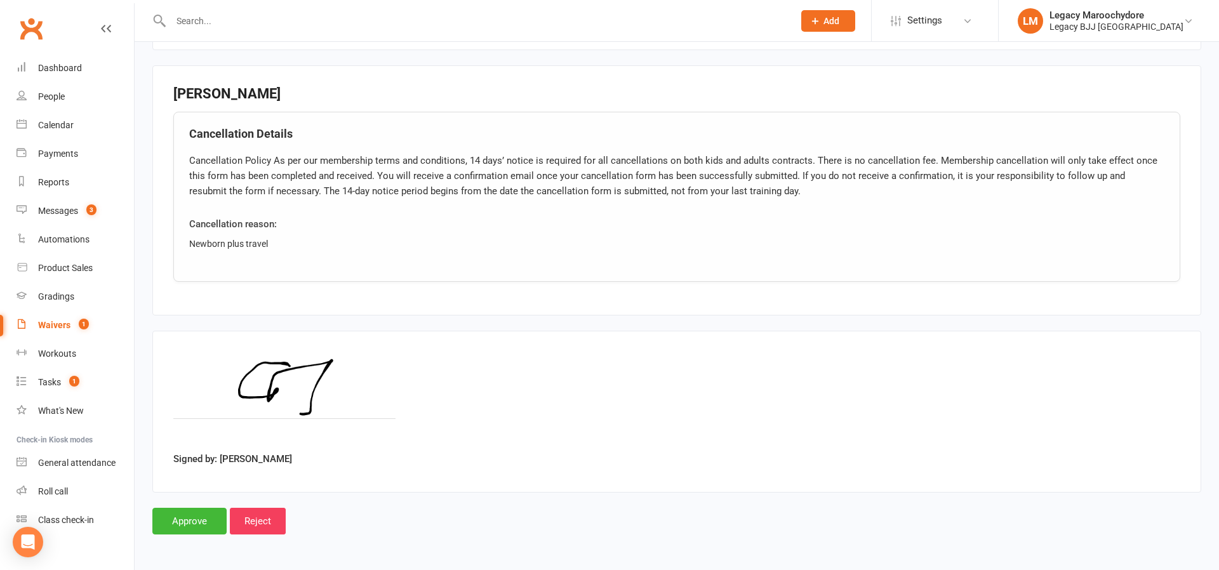
scroll to position [650, 0]
click at [190, 524] on input "Approve" at bounding box center [189, 523] width 74 height 27
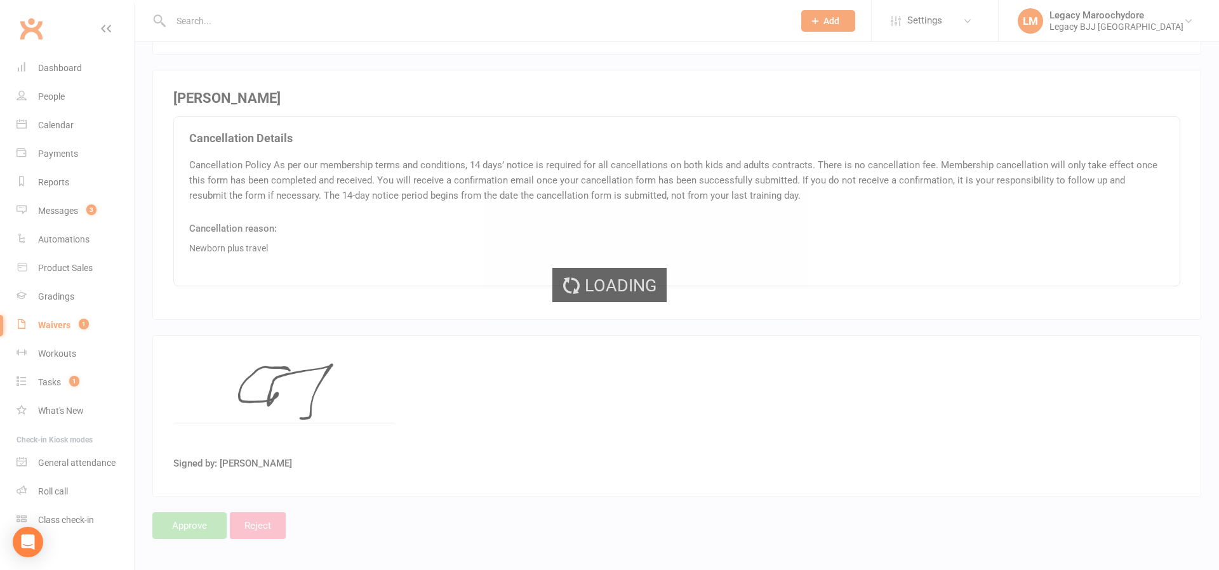
select select "100"
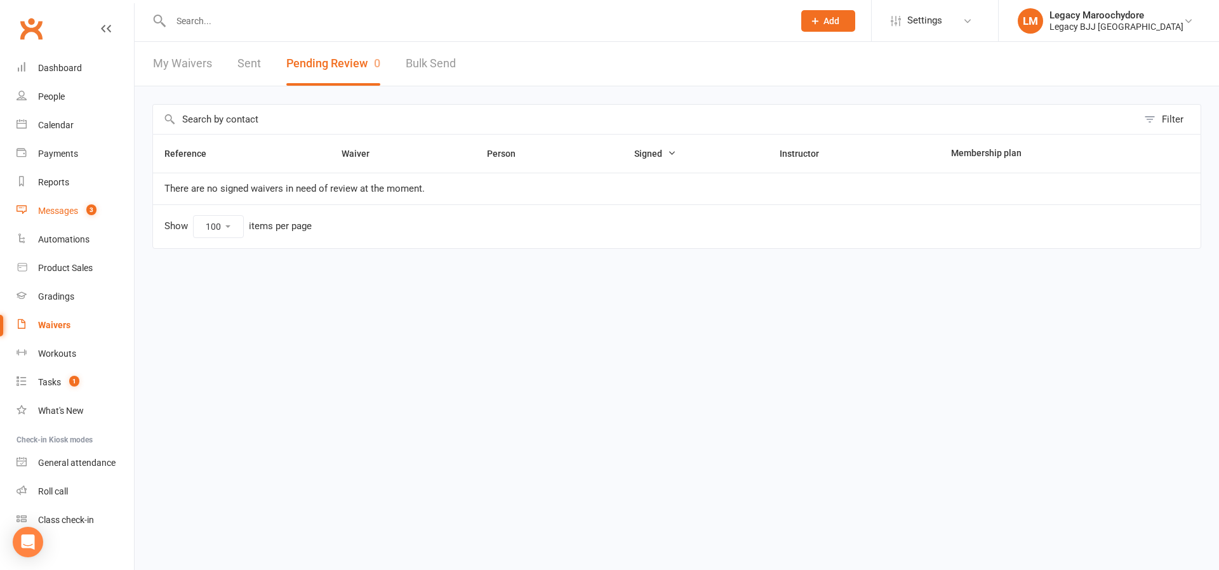
click at [50, 219] on link "Messages 3" at bounding box center [75, 211] width 117 height 29
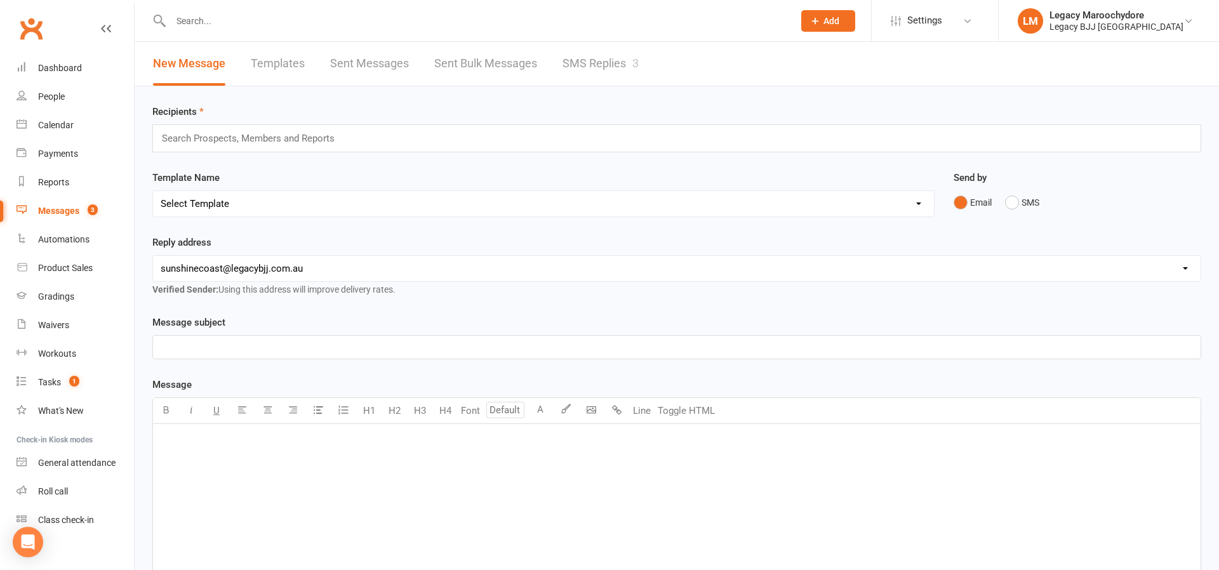
click at [581, 58] on link "SMS Replies 3" at bounding box center [600, 64] width 76 height 44
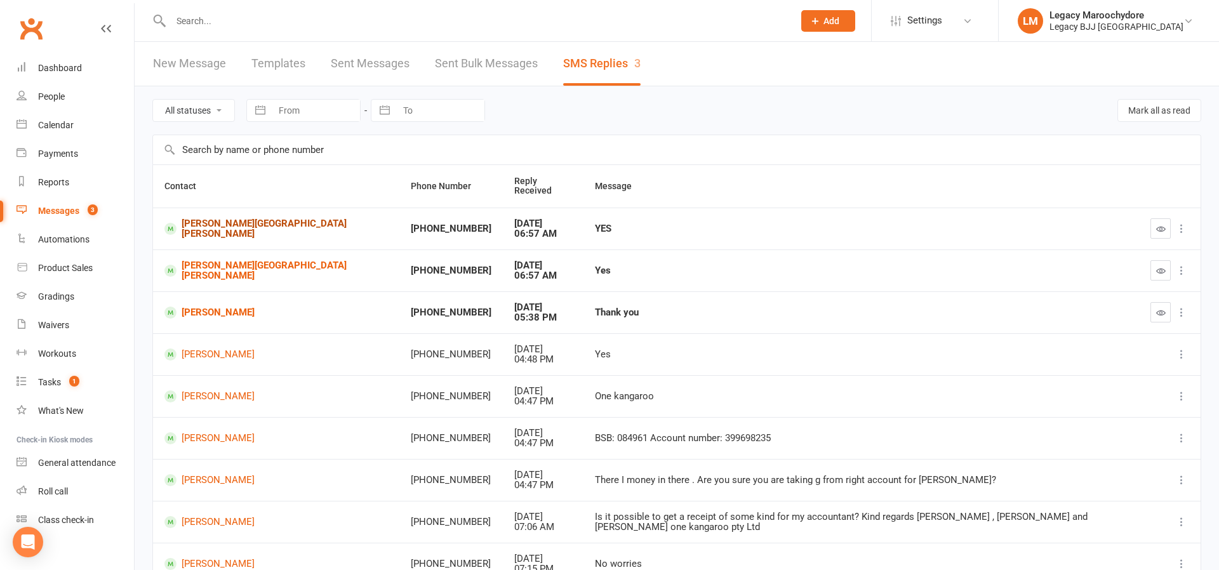
click at [212, 223] on link "[PERSON_NAME][GEOGRAPHIC_DATA][PERSON_NAME]" at bounding box center [275, 228] width 223 height 21
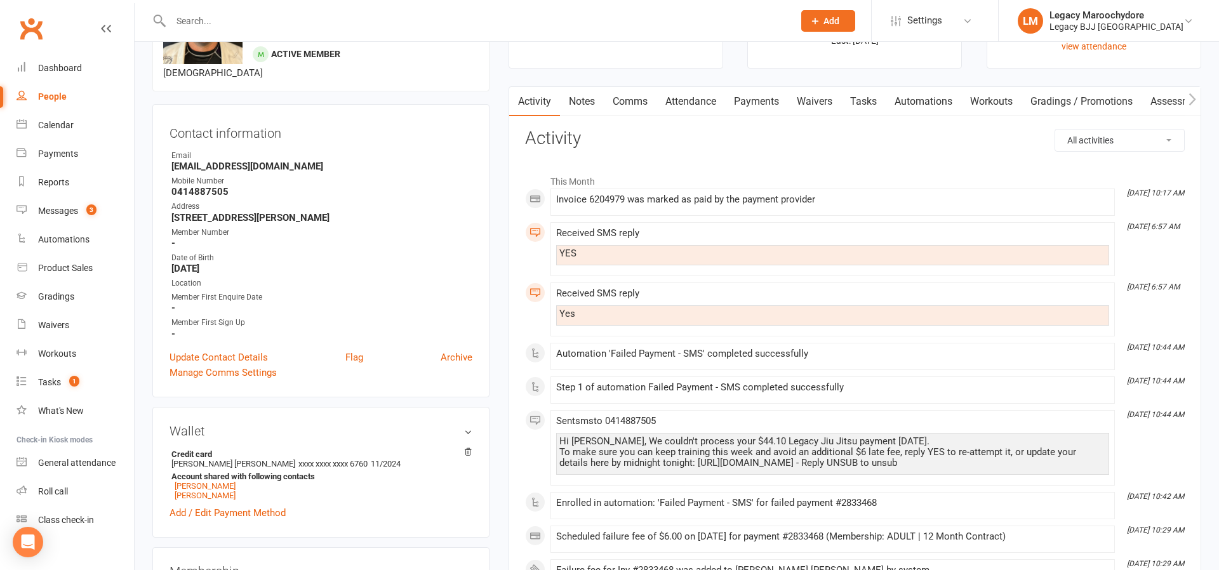
scroll to position [88, 0]
click at [55, 219] on link "Messages 3" at bounding box center [75, 211] width 117 height 29
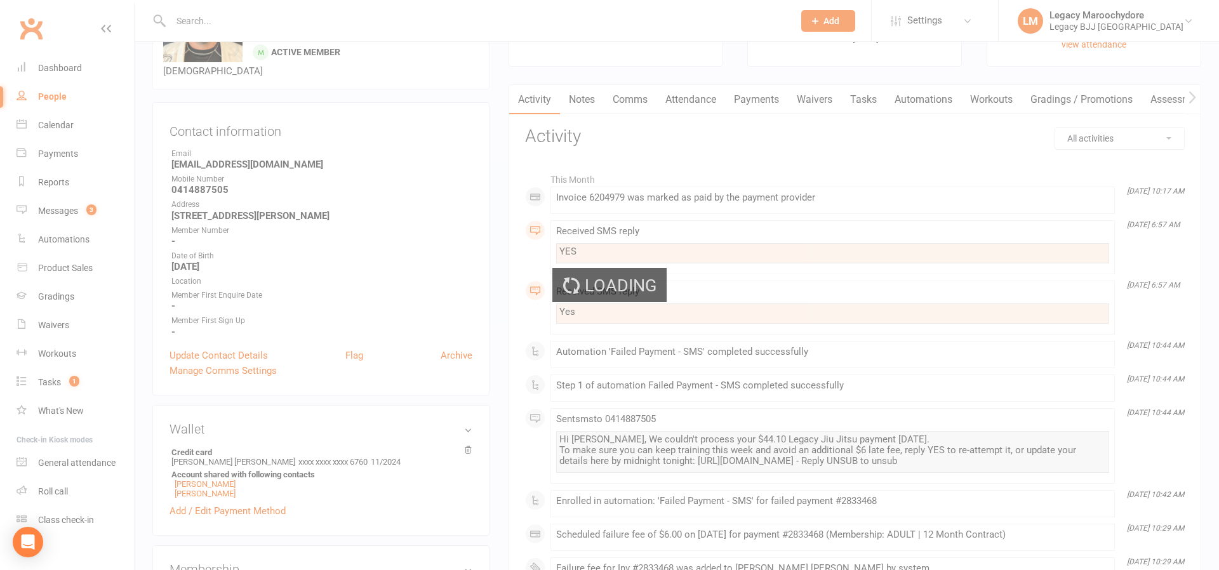
scroll to position [73, 0]
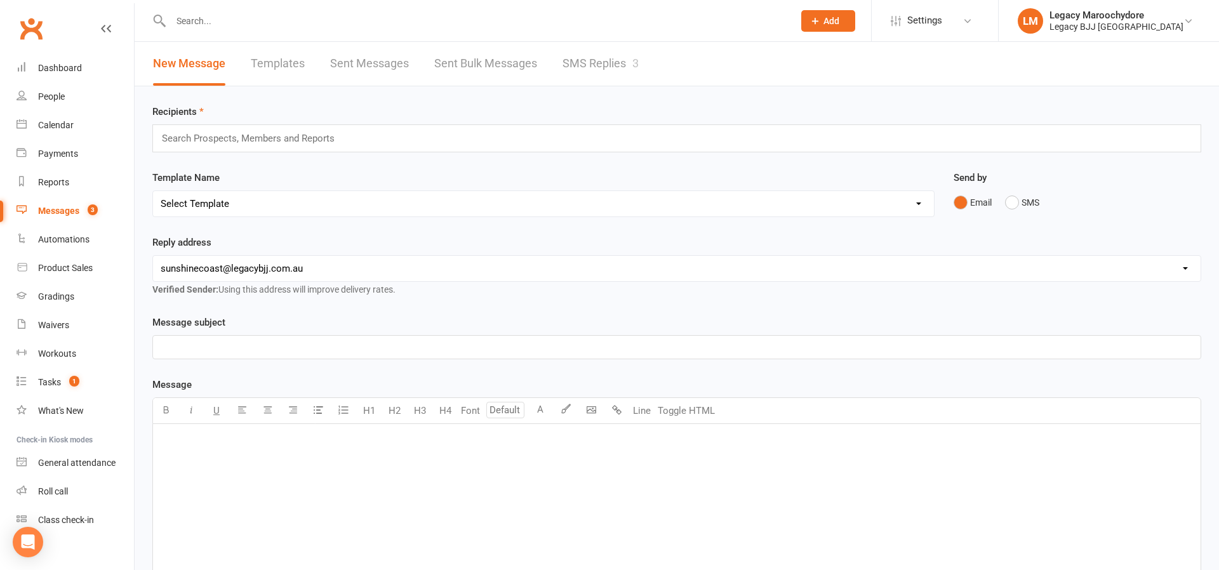
scroll to position [4, 1]
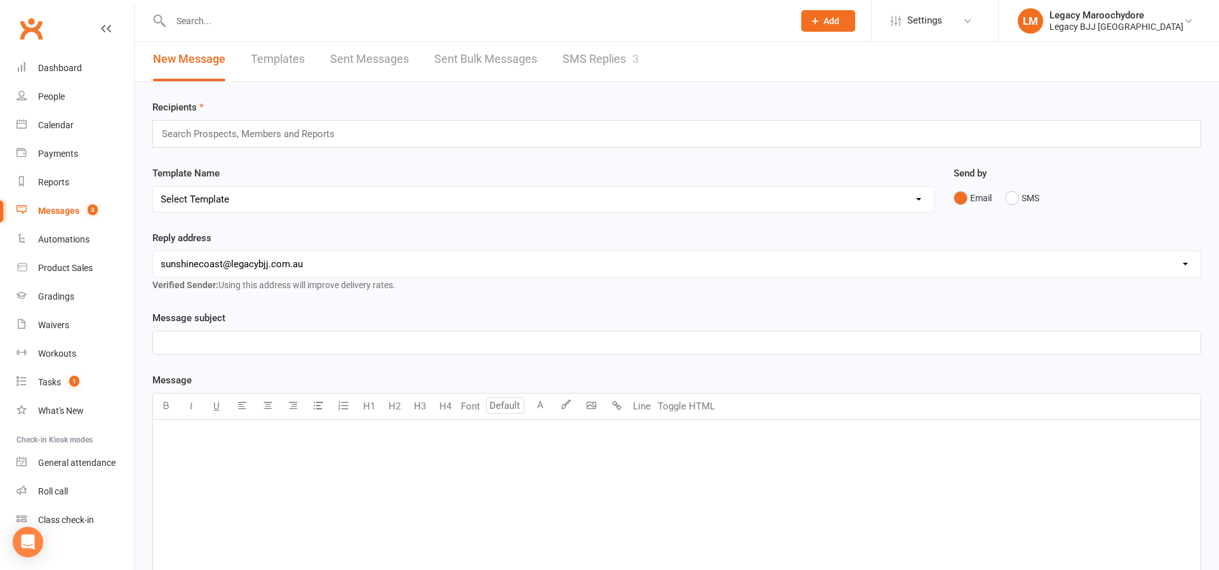
click at [618, 58] on link "SMS Replies 3" at bounding box center [600, 59] width 76 height 44
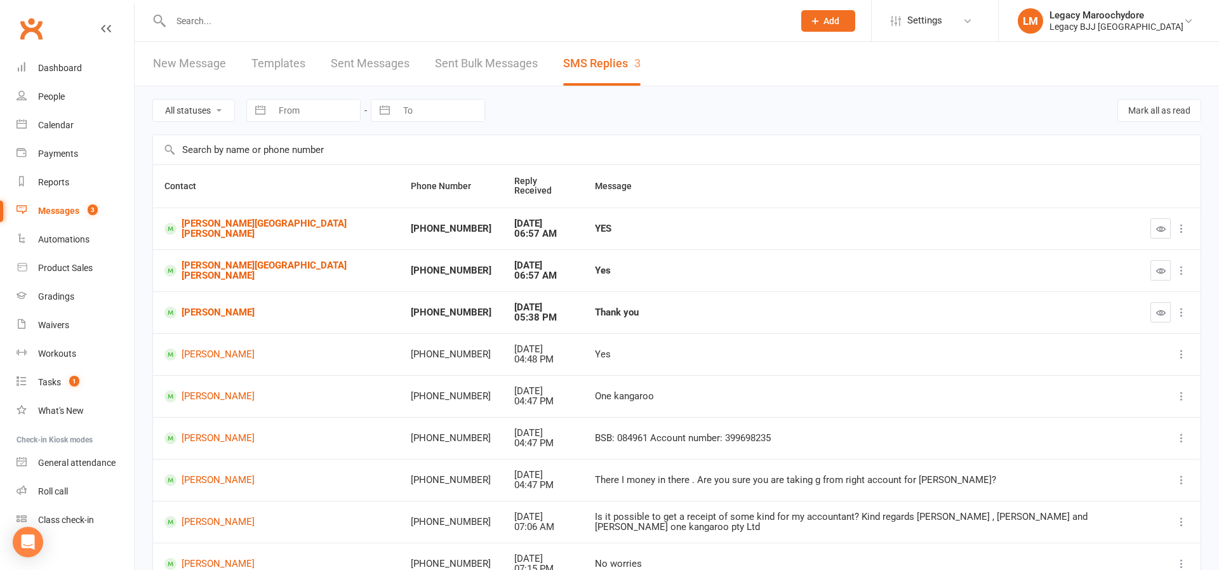
scroll to position [0, 1]
click at [1161, 233] on button "button" at bounding box center [1160, 228] width 20 height 20
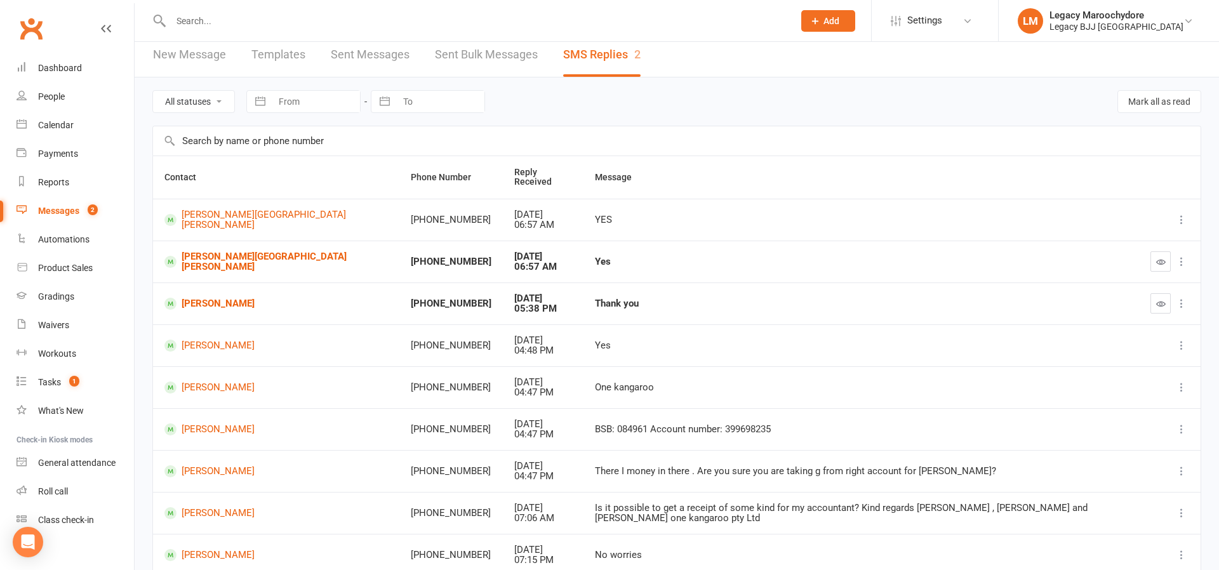
scroll to position [9, 0]
click at [1164, 266] on button "button" at bounding box center [1160, 261] width 20 height 20
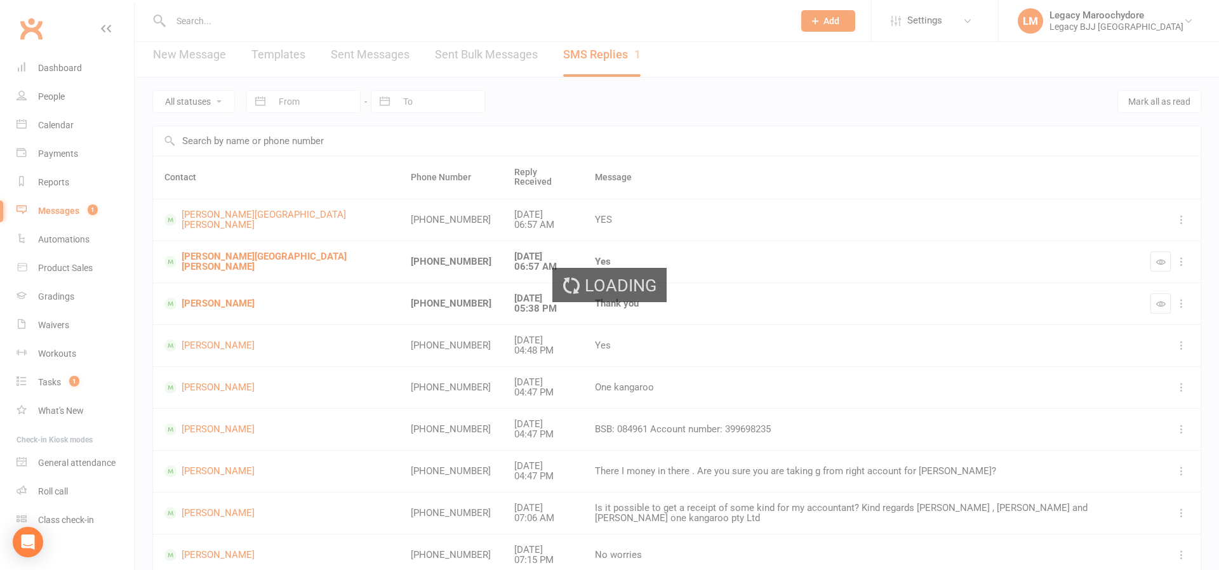
scroll to position [8, 0]
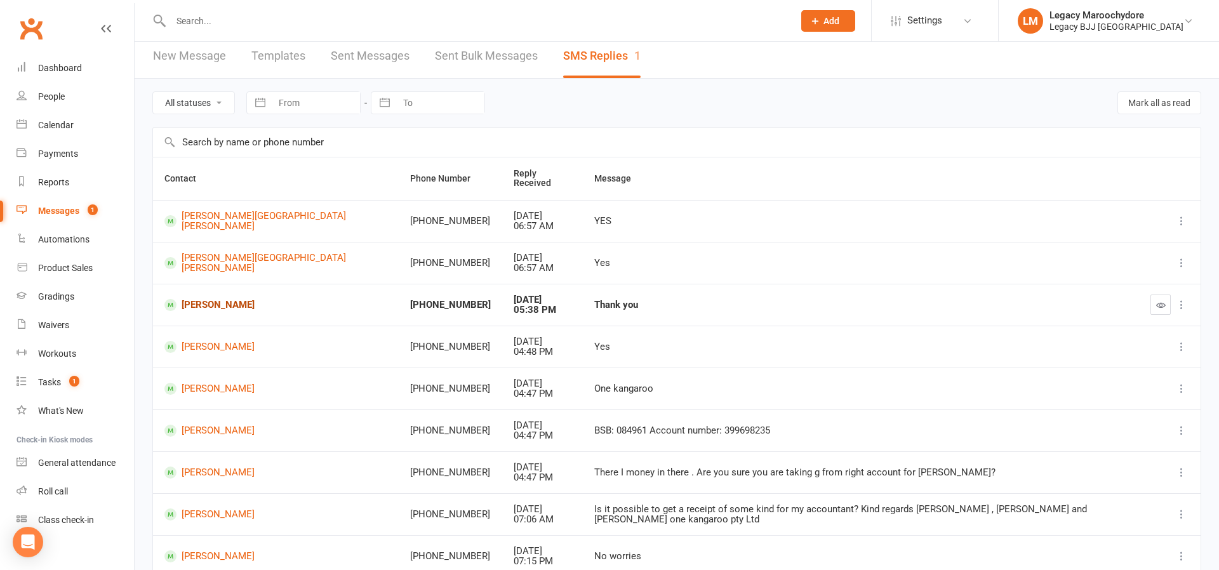
click at [241, 300] on link "[PERSON_NAME]" at bounding box center [275, 305] width 223 height 12
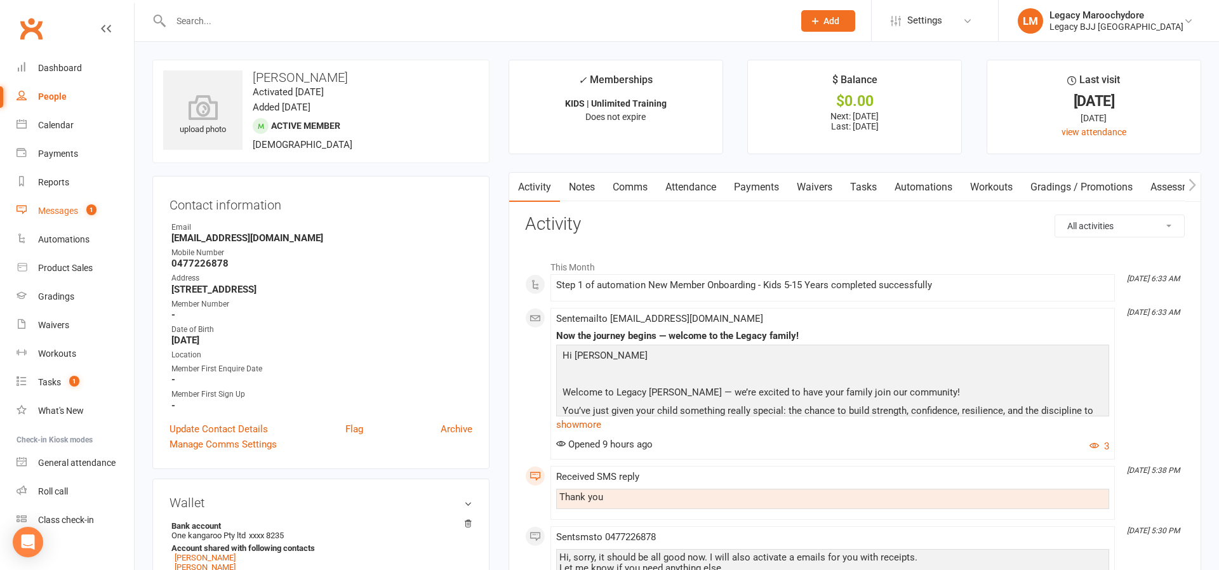
click at [44, 219] on link "Messages 1" at bounding box center [75, 211] width 117 height 29
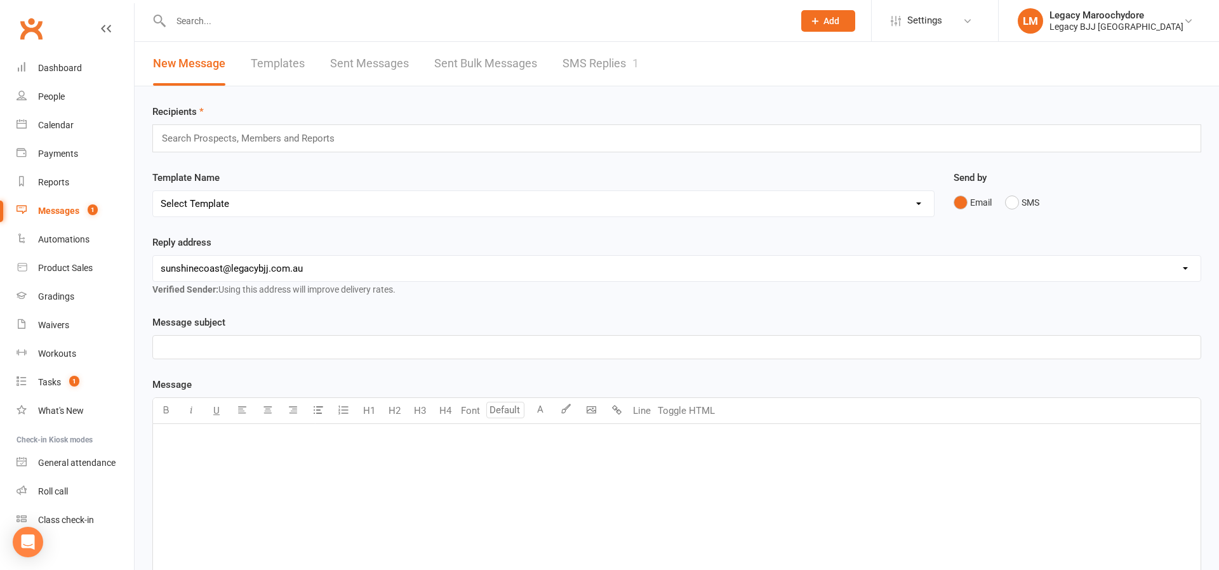
click at [604, 60] on link "SMS Replies 1" at bounding box center [600, 64] width 76 height 44
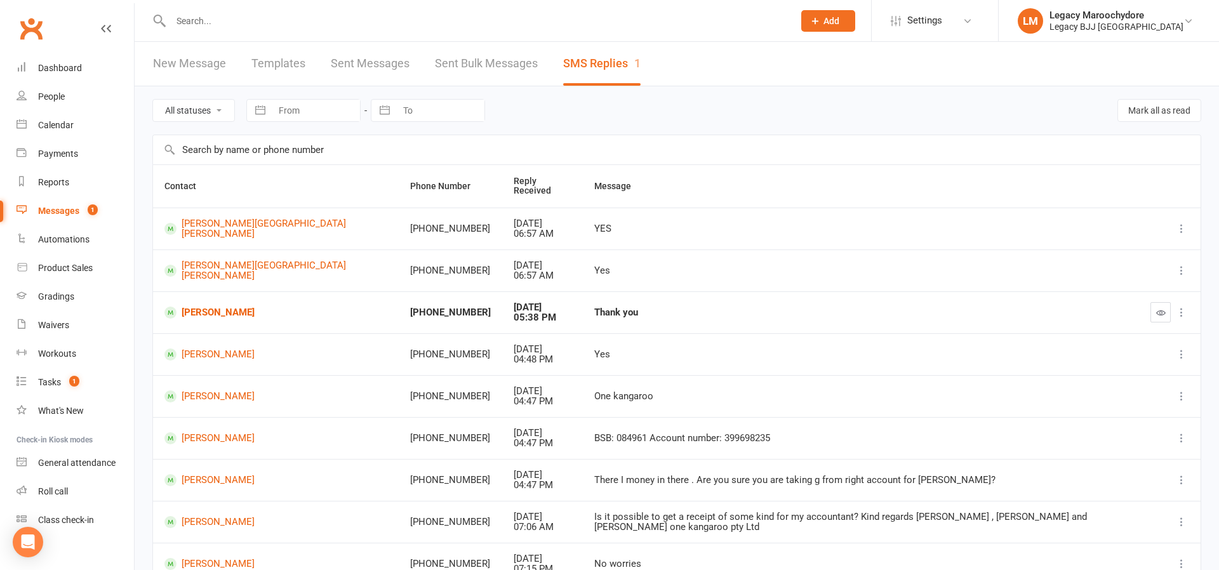
scroll to position [1, 0]
click at [1161, 310] on icon "button" at bounding box center [1161, 312] width 10 height 10
click at [54, 381] on div "Tasks" at bounding box center [49, 382] width 23 height 10
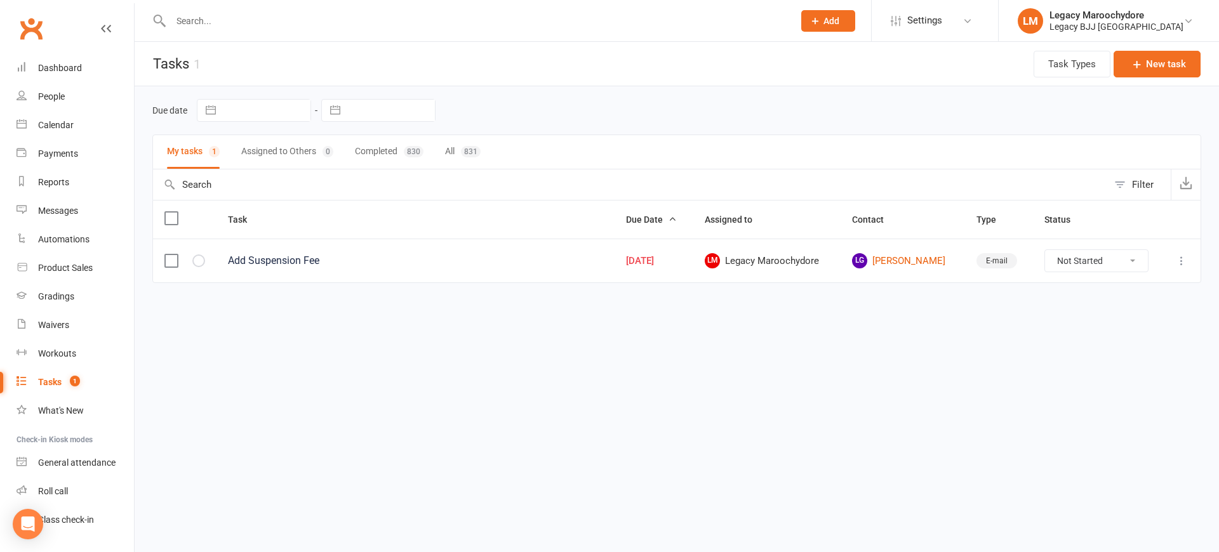
click at [209, 23] on input "text" at bounding box center [476, 21] width 618 height 18
type input "k"
click at [50, 126] on div "Calendar" at bounding box center [56, 125] width 36 height 10
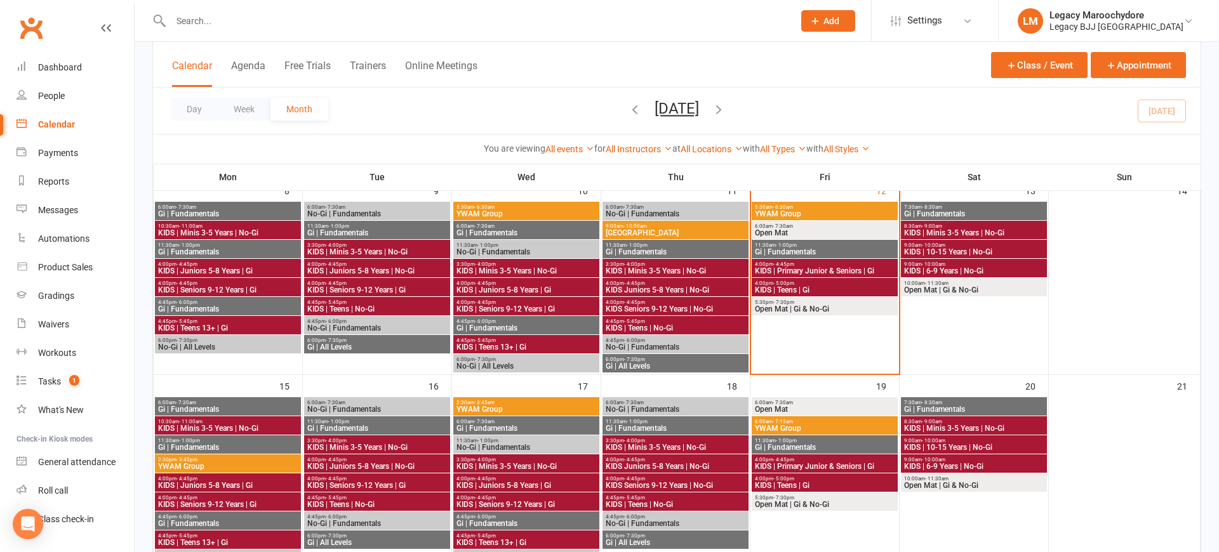
scroll to position [295, 0]
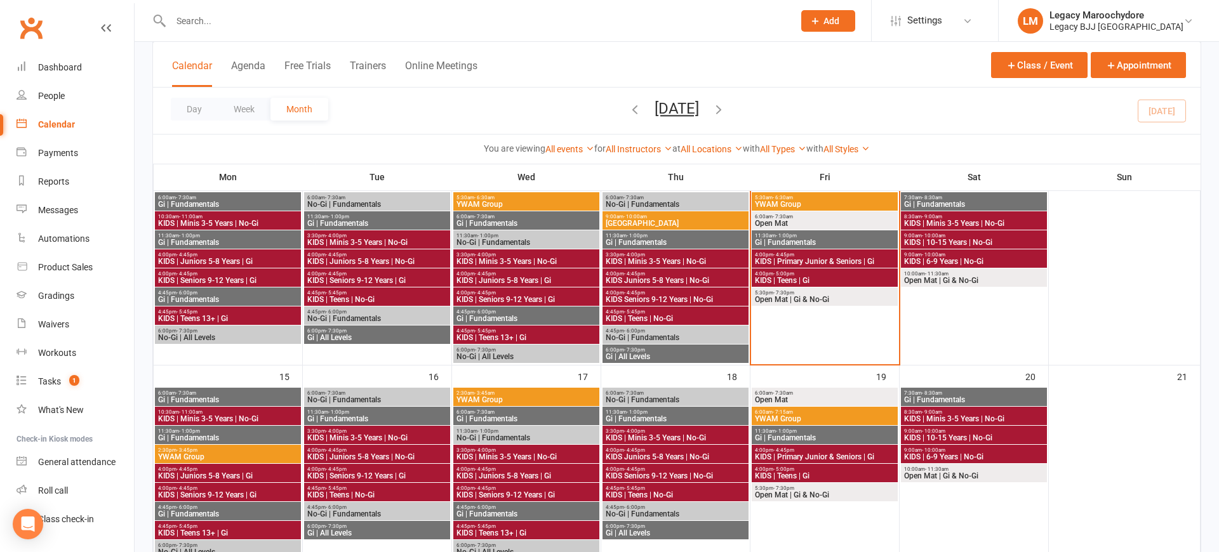
click at [807, 279] on span "KIDS | Teens | Gi" at bounding box center [824, 281] width 141 height 8
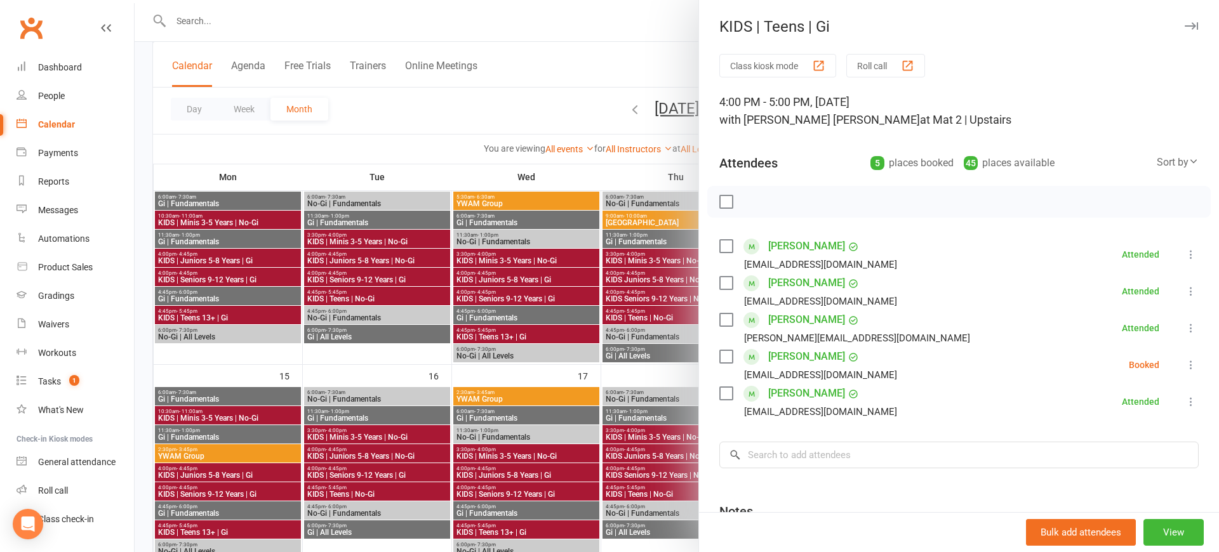
click at [1191, 365] on icon at bounding box center [1190, 365] width 13 height 13
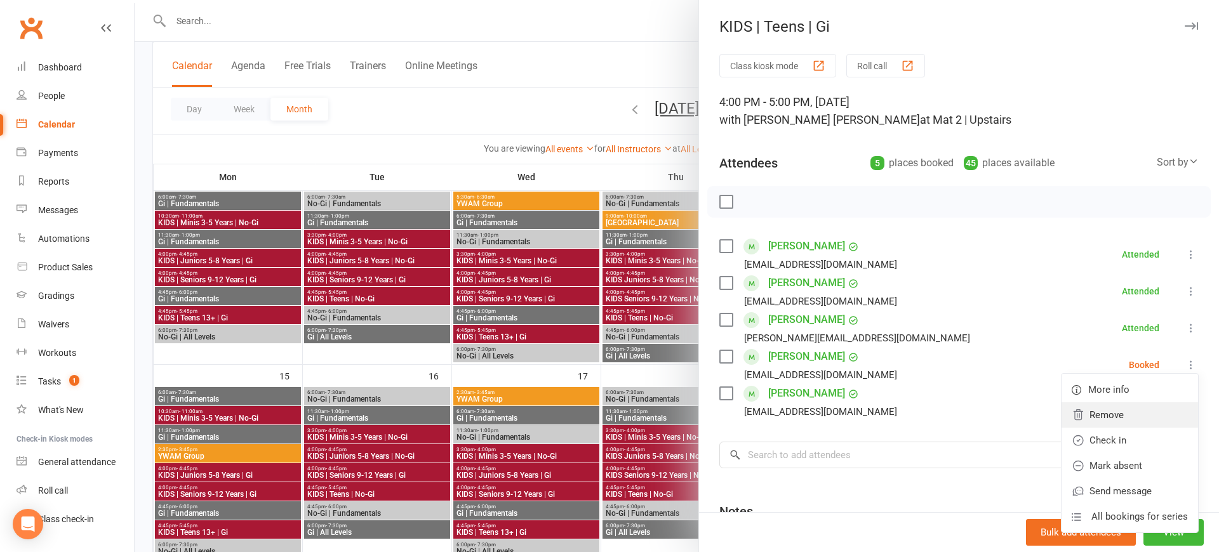
click at [1129, 418] on link "Remove" at bounding box center [1129, 414] width 136 height 25
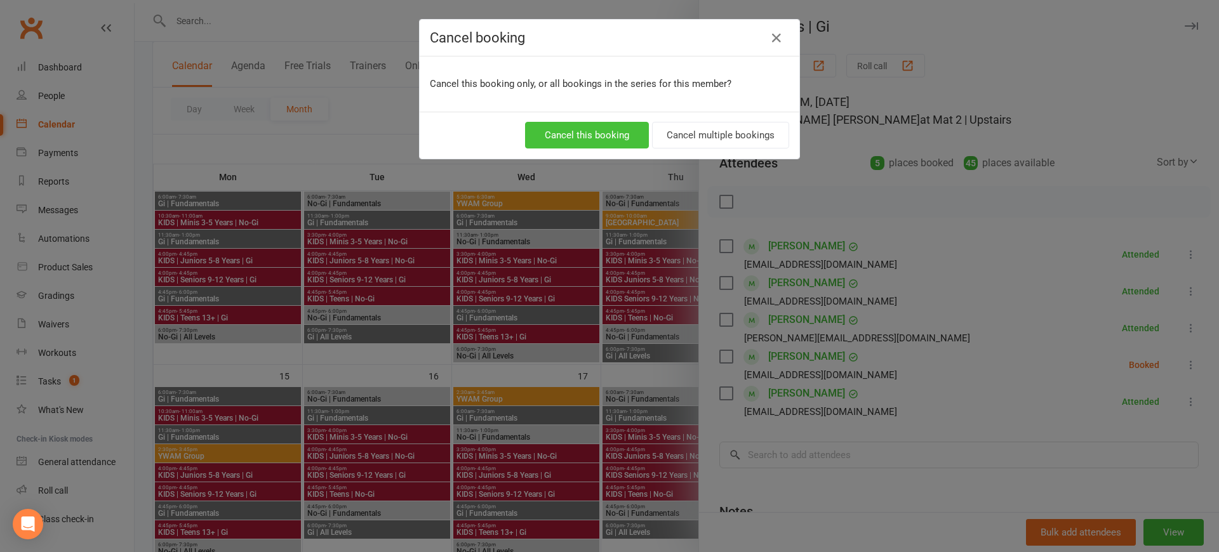
click at [578, 139] on button "Cancel this booking" at bounding box center [587, 135] width 124 height 27
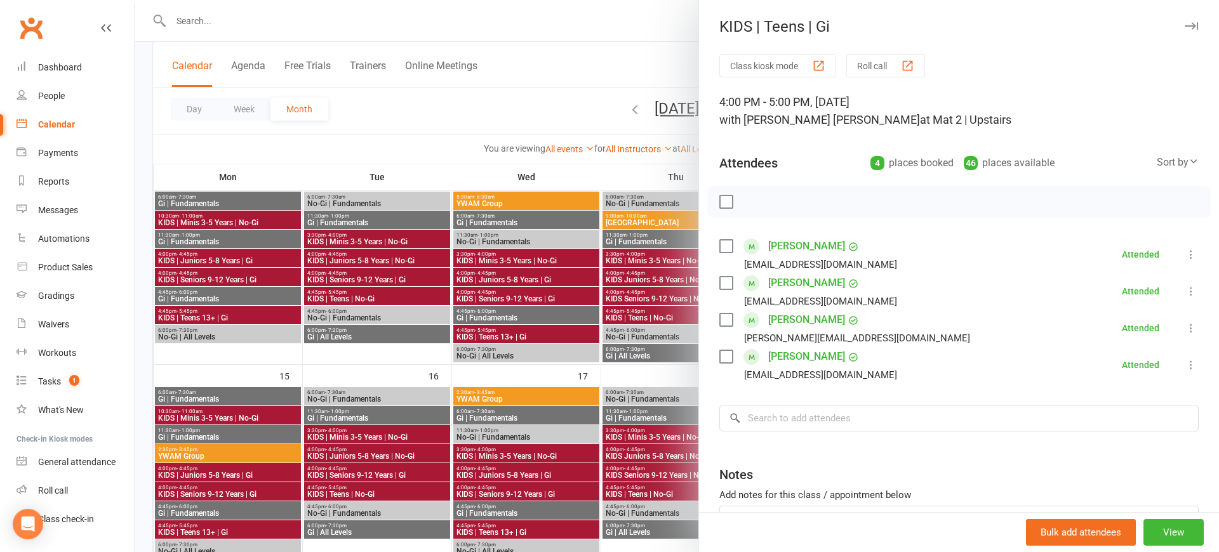
click at [1192, 367] on icon at bounding box center [1190, 365] width 13 height 13
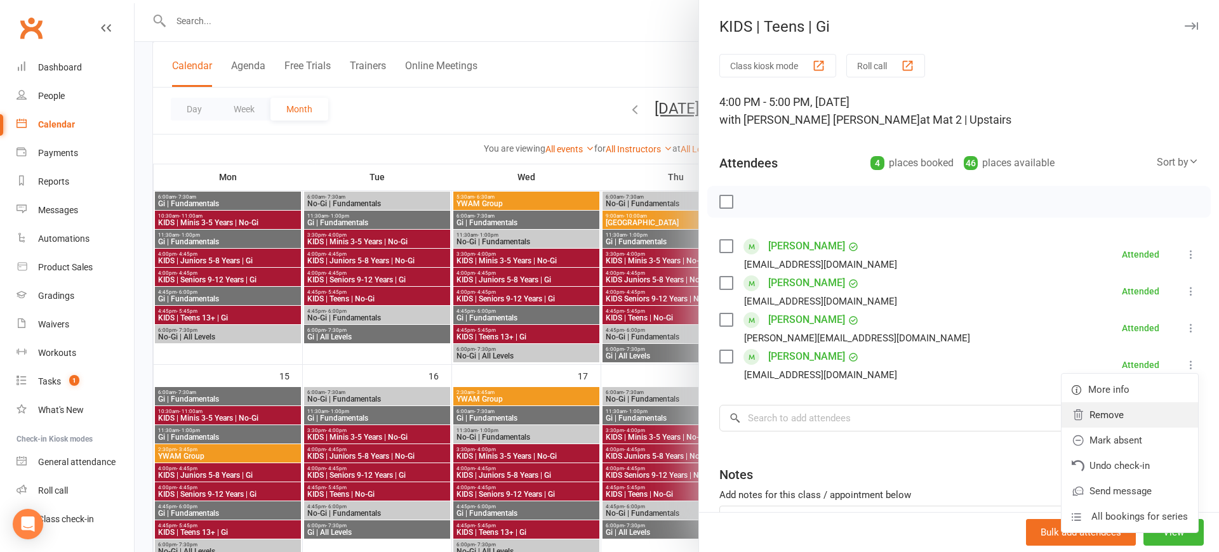
click at [1129, 422] on link "Remove" at bounding box center [1129, 414] width 136 height 25
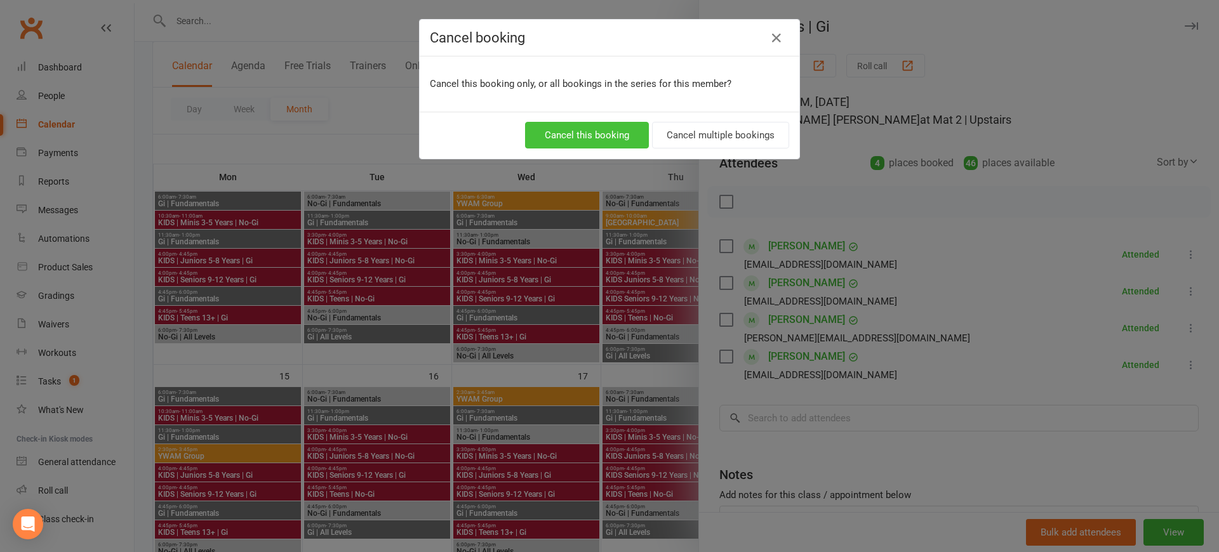
click at [587, 142] on button "Cancel this booking" at bounding box center [587, 135] width 124 height 27
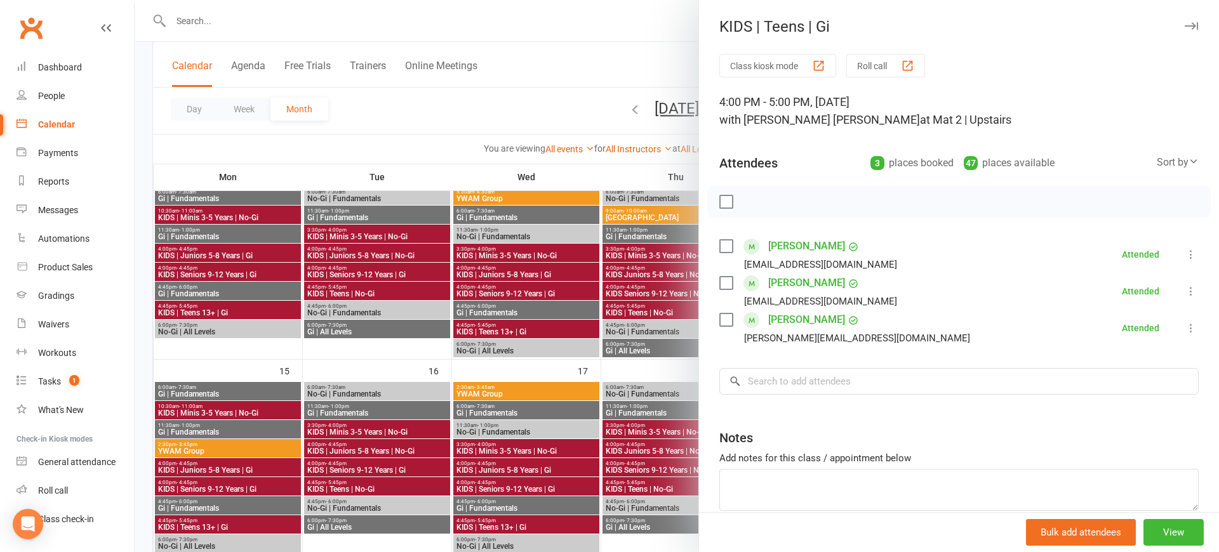
click at [575, 44] on div at bounding box center [677, 276] width 1084 height 552
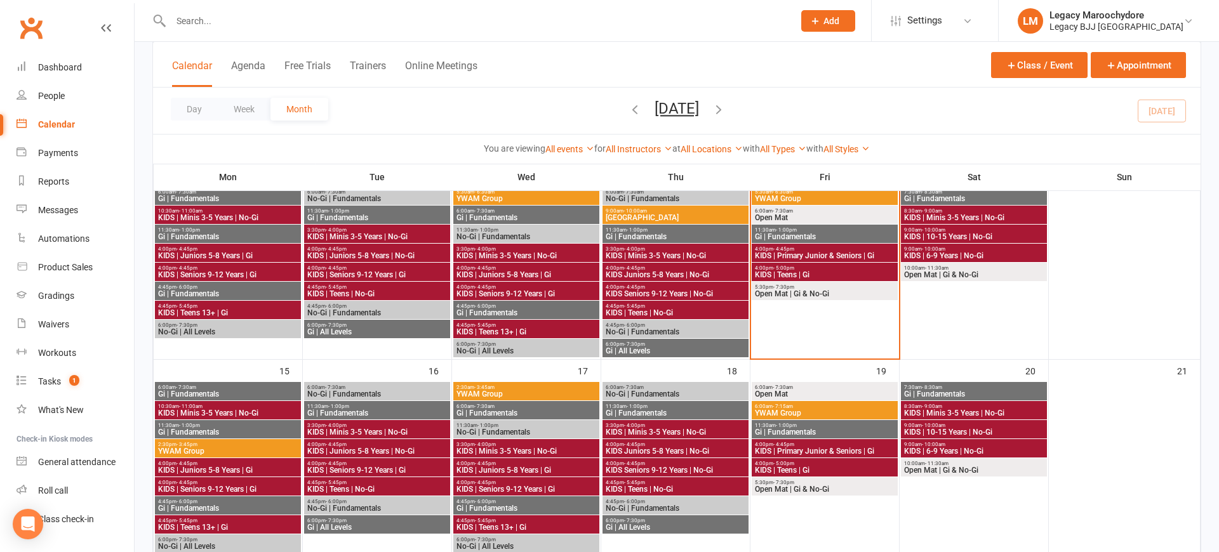
click at [826, 256] on span "KIDS | Primary Junior & Seniors | Gi" at bounding box center [824, 256] width 141 height 8
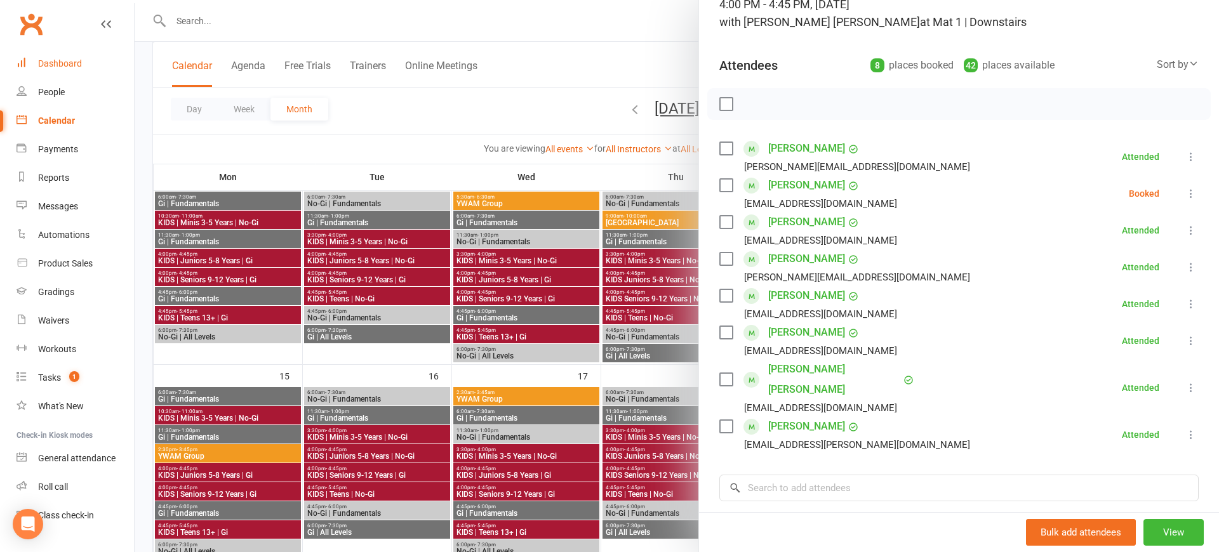
scroll to position [10, 0]
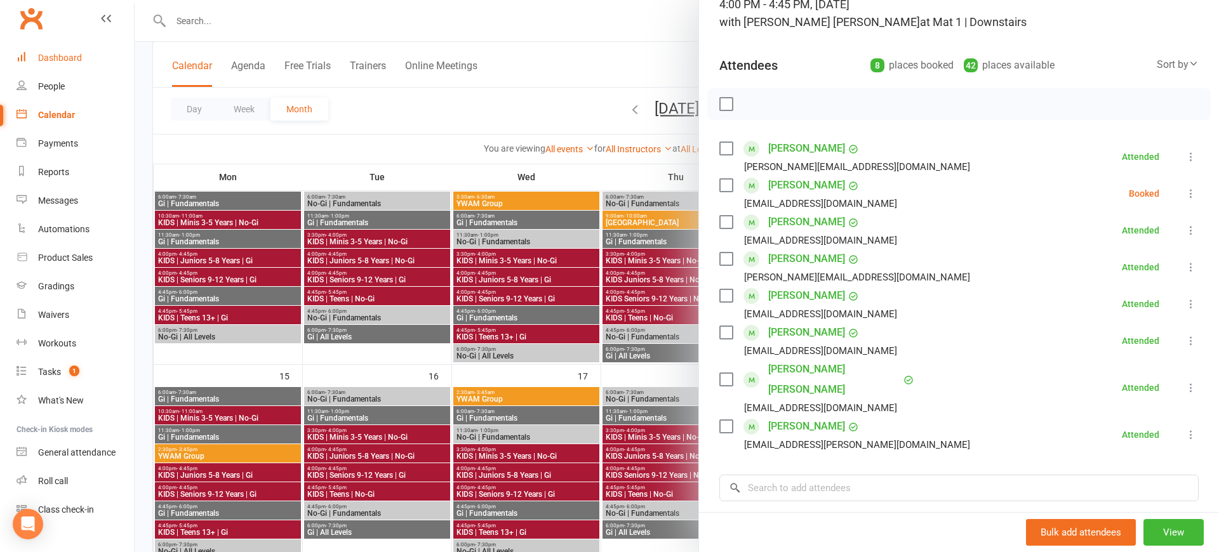
click at [61, 63] on link "Dashboard" at bounding box center [75, 58] width 117 height 29
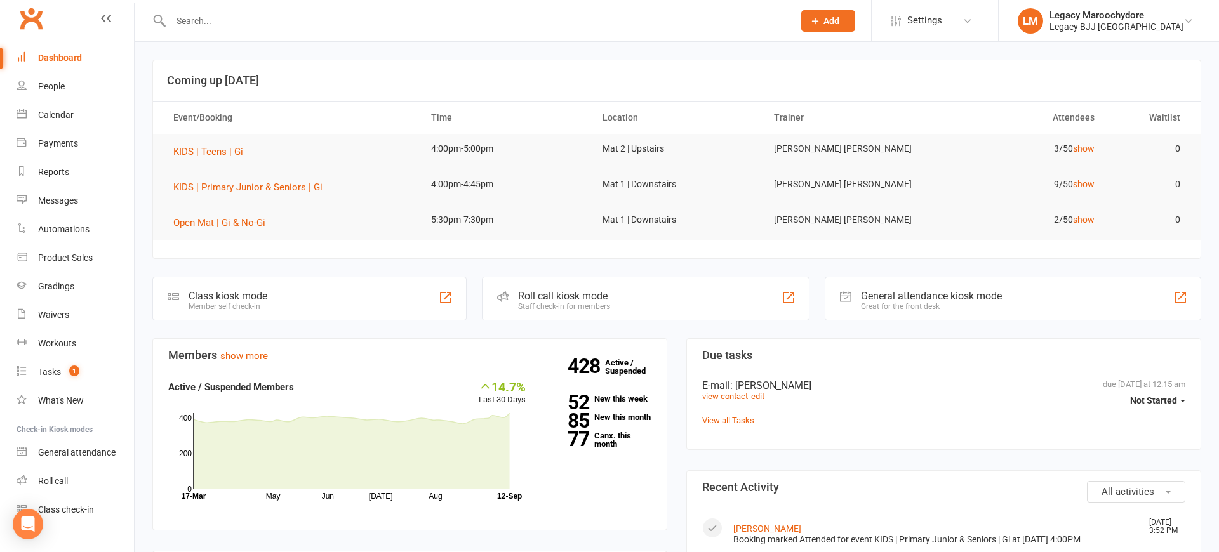
scroll to position [2, 1]
click at [238, 22] on input "text" at bounding box center [476, 21] width 618 height 18
click at [64, 121] on link "Calendar" at bounding box center [75, 115] width 117 height 29
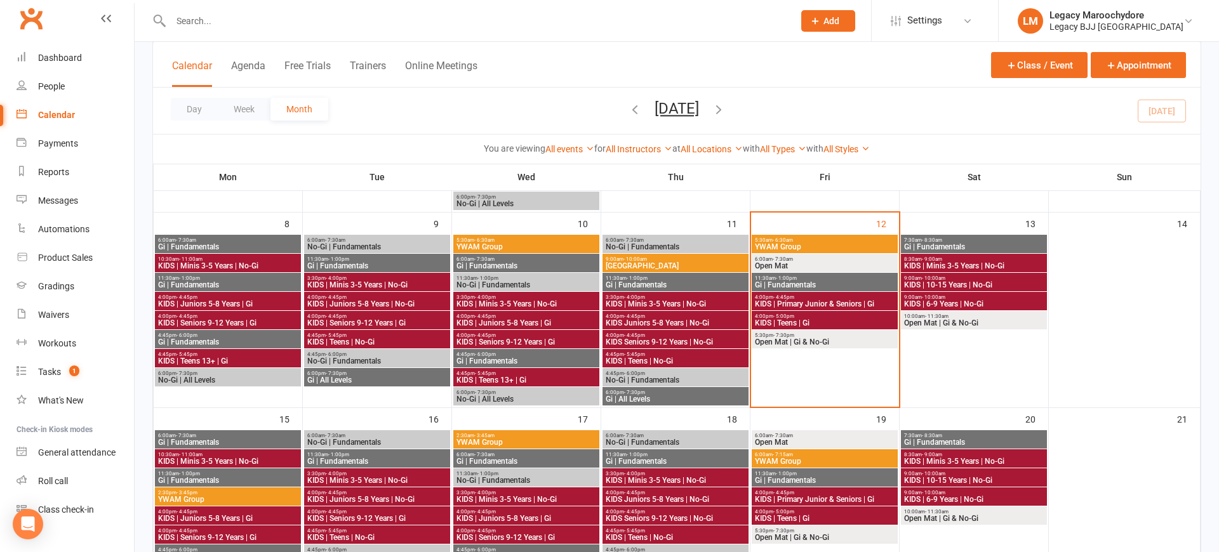
scroll to position [262, 0]
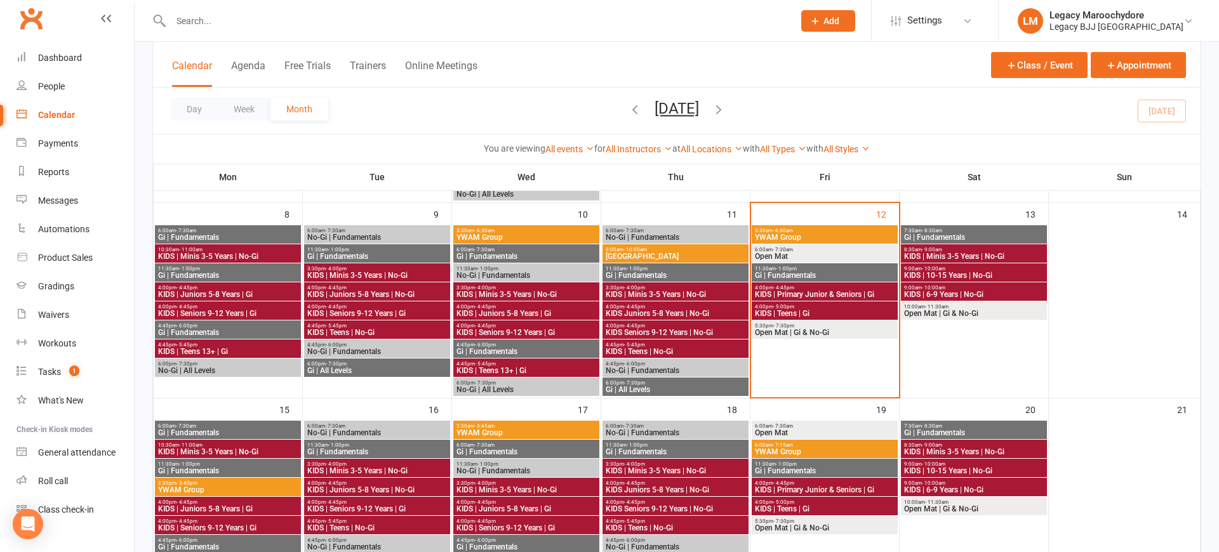
click at [824, 303] on div "4:00pm - 5:00pm KIDS | Teens | Gi" at bounding box center [824, 310] width 146 height 18
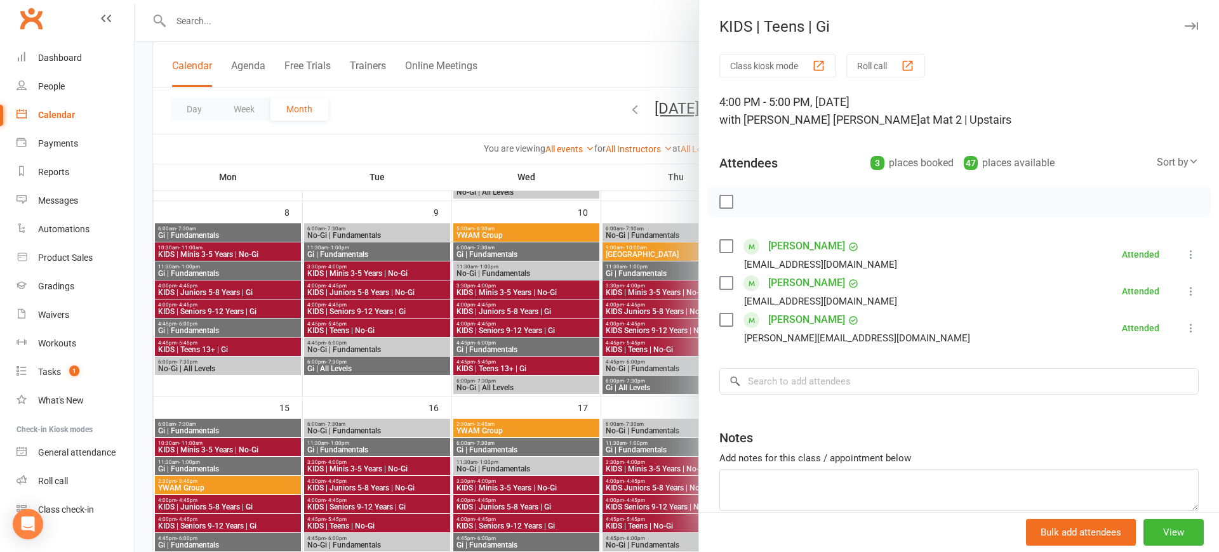
scroll to position [289, 0]
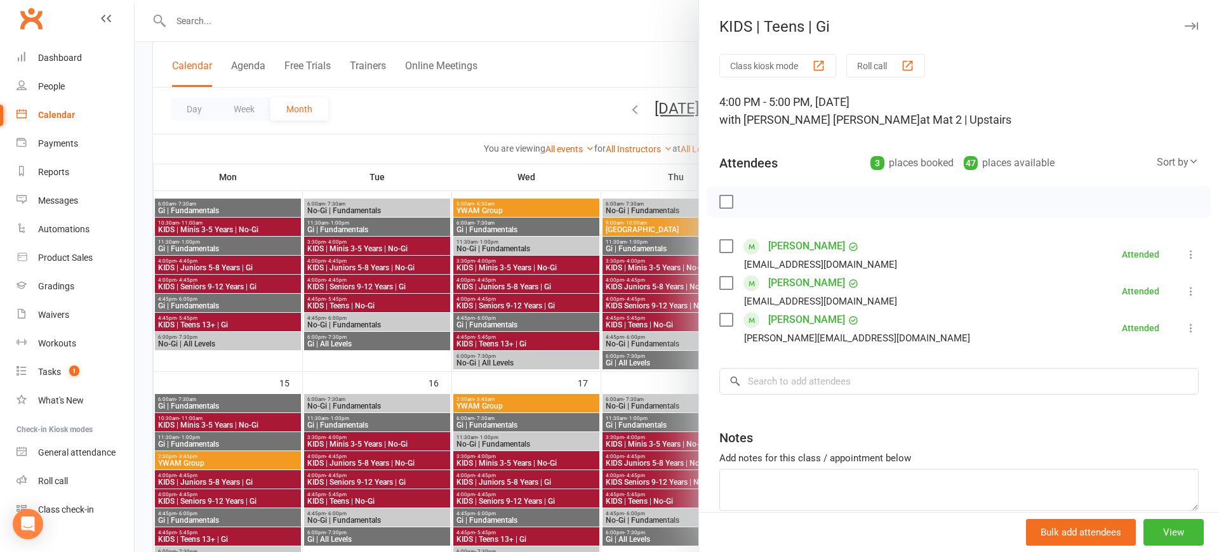
click at [1187, 28] on icon "button" at bounding box center [1190, 26] width 13 height 8
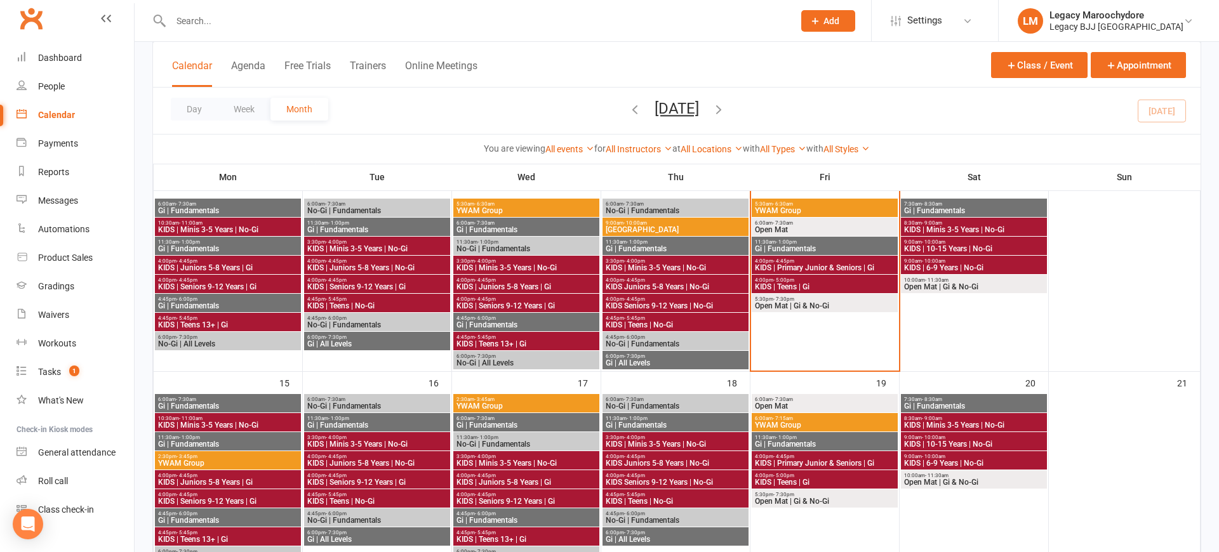
click at [814, 267] on span "KIDS | Primary Junior & Seniors | Gi" at bounding box center [824, 268] width 141 height 8
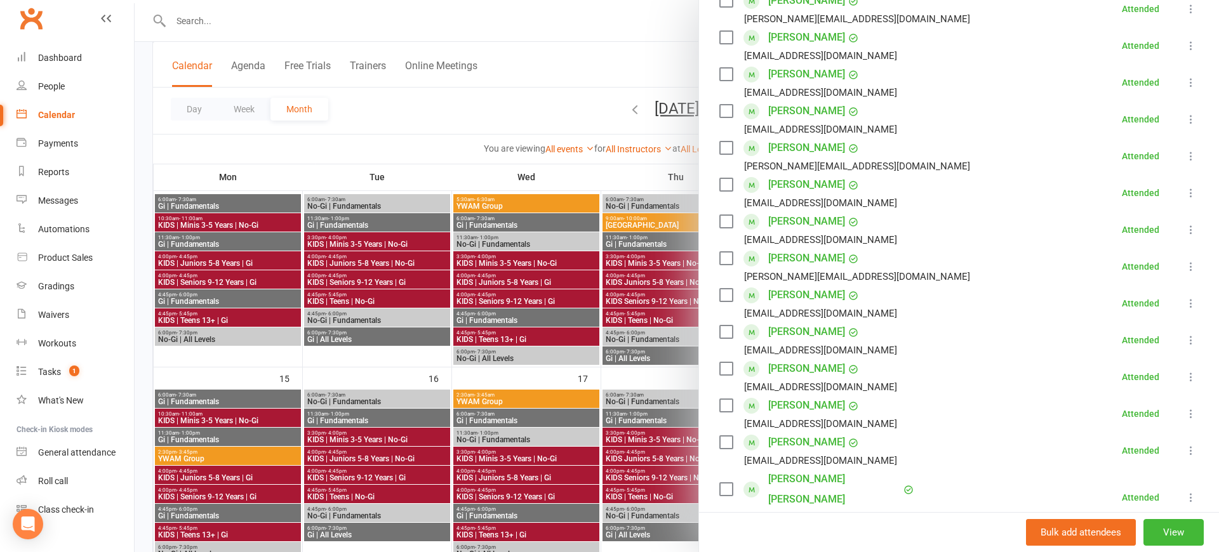
scroll to position [247, 0]
click at [225, 13] on div at bounding box center [677, 276] width 1084 height 552
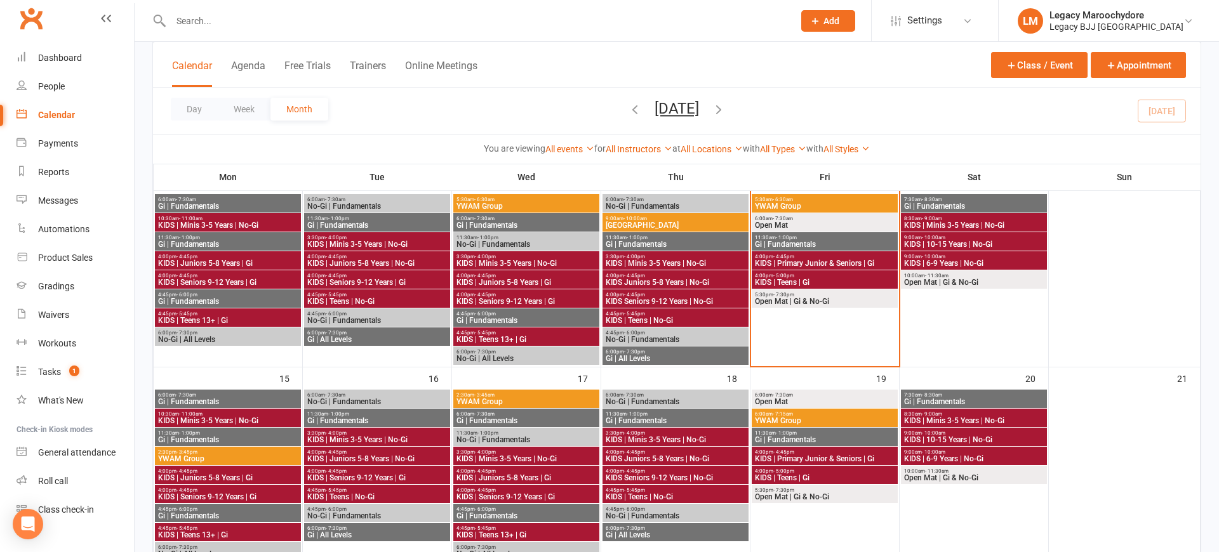
click at [218, 20] on input "text" at bounding box center [476, 21] width 618 height 18
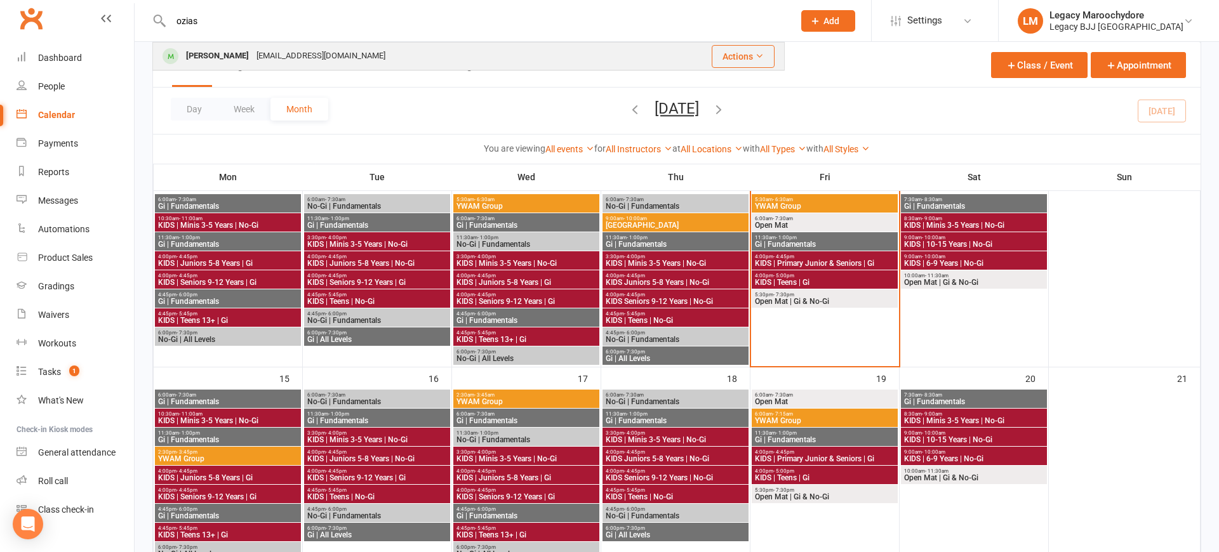
type input "ozias"
click at [204, 60] on div "[PERSON_NAME]" at bounding box center [217, 56] width 70 height 18
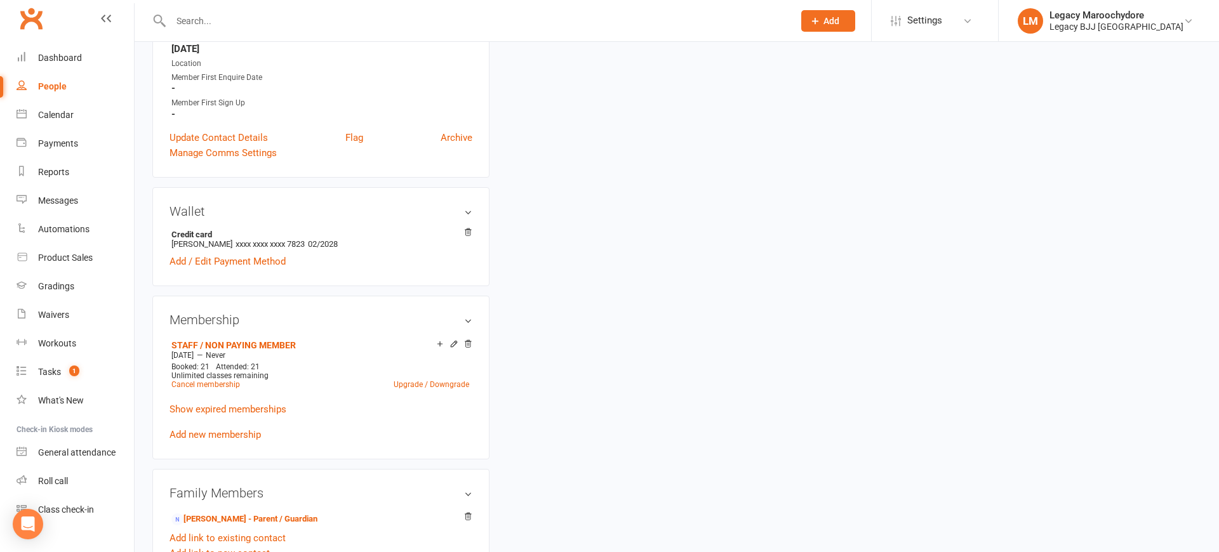
scroll to position [1, 0]
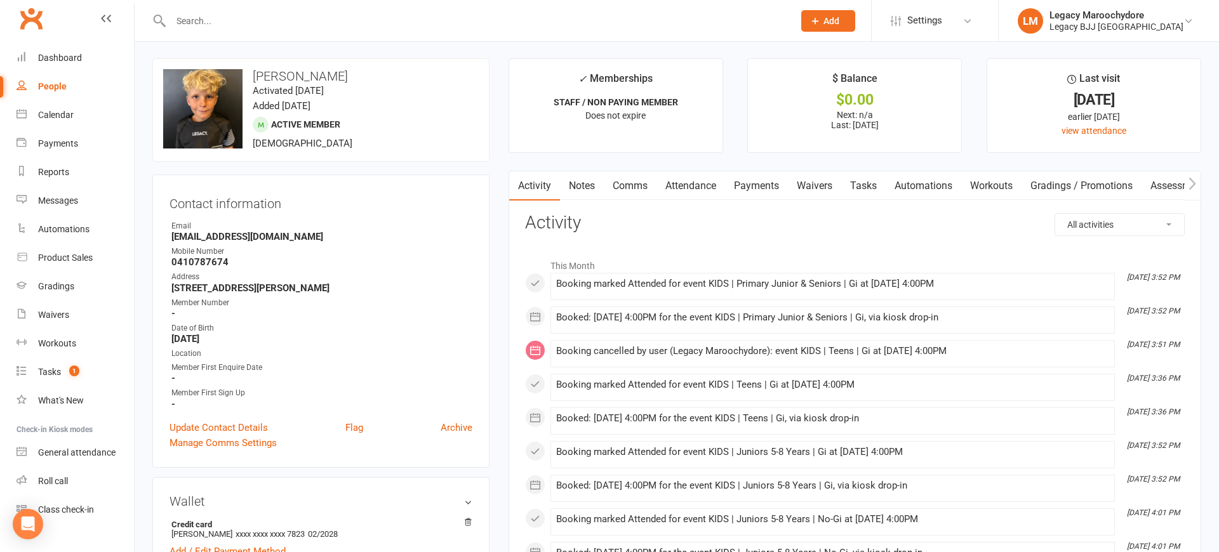
click at [692, 185] on link "Attendance" at bounding box center [690, 185] width 69 height 29
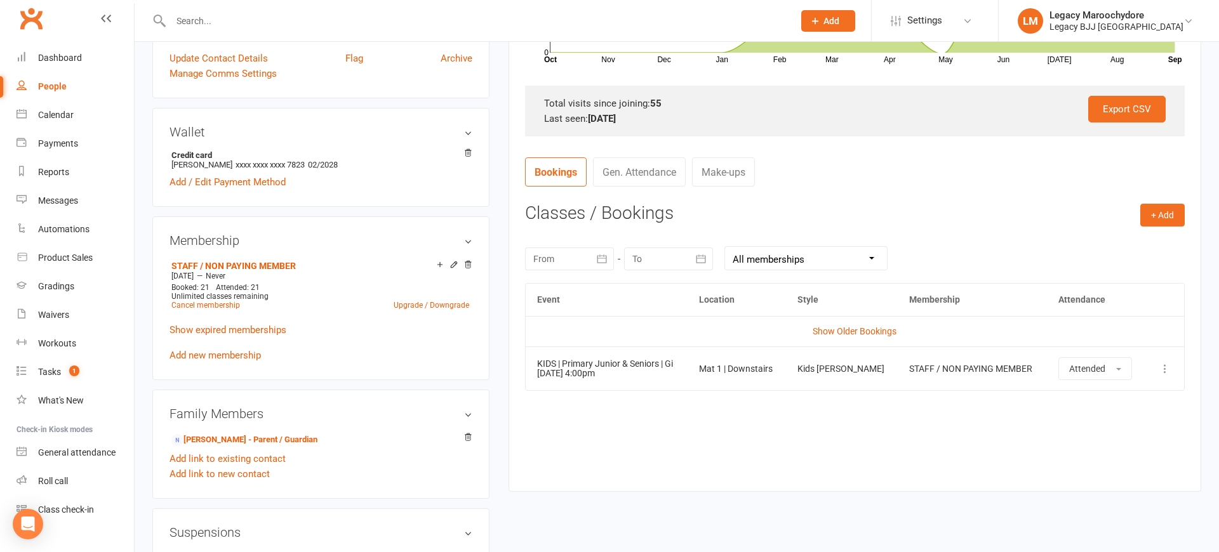
scroll to position [396, 0]
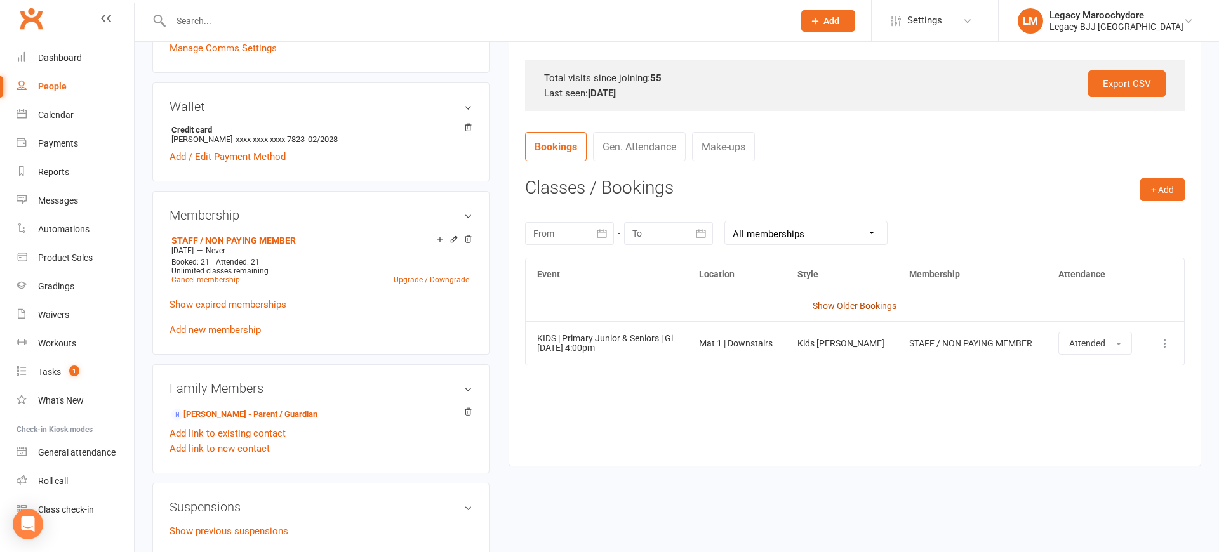
click at [873, 301] on link "Show Older Bookings" at bounding box center [854, 306] width 84 height 10
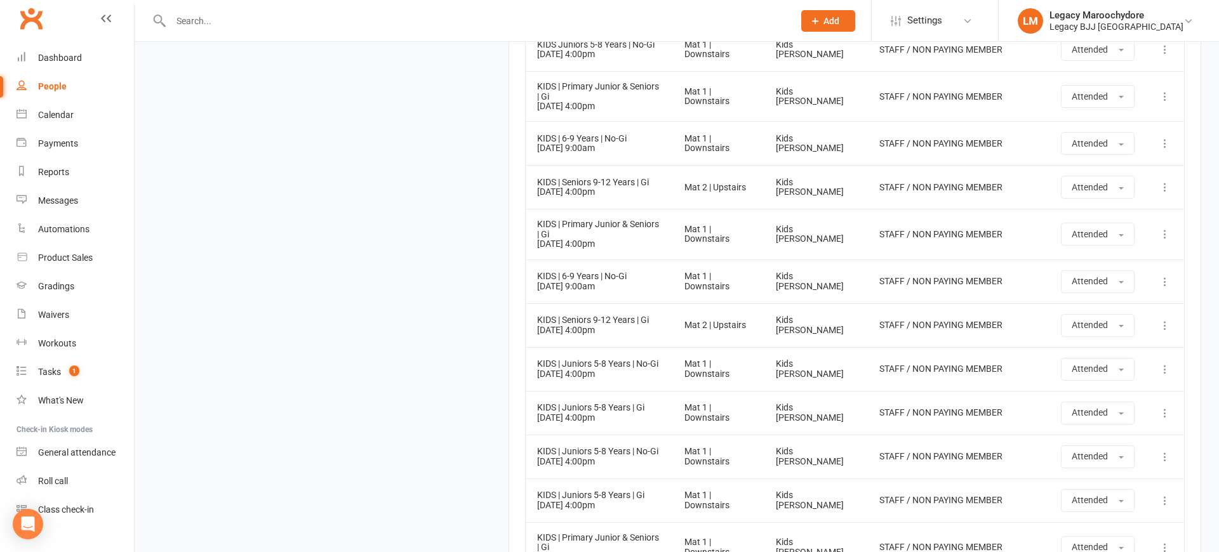
scroll to position [2647, 0]
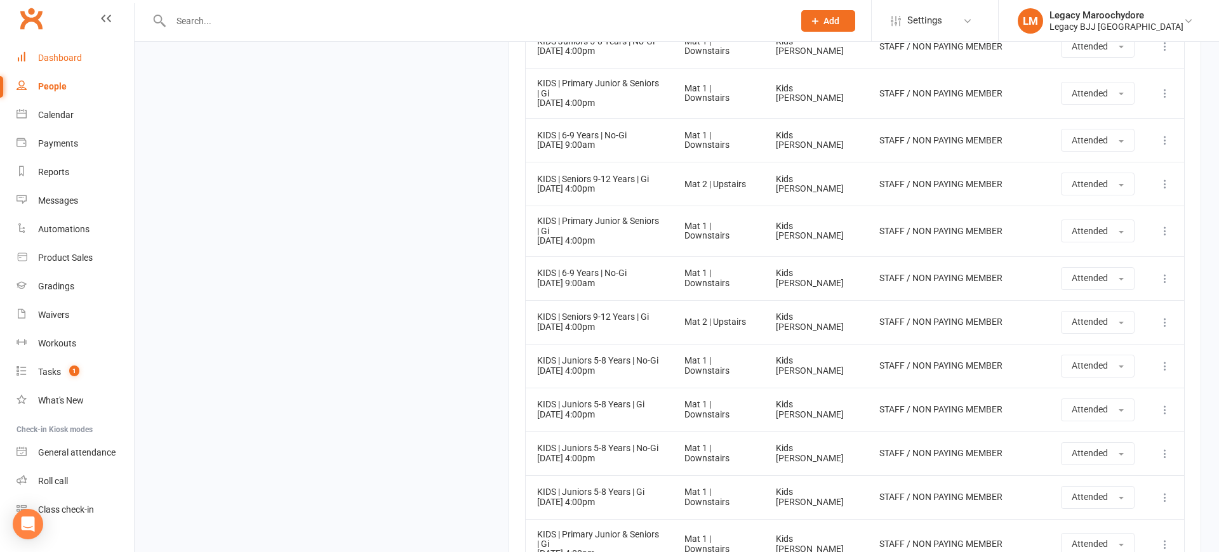
click at [58, 52] on link "Dashboard" at bounding box center [75, 58] width 117 height 29
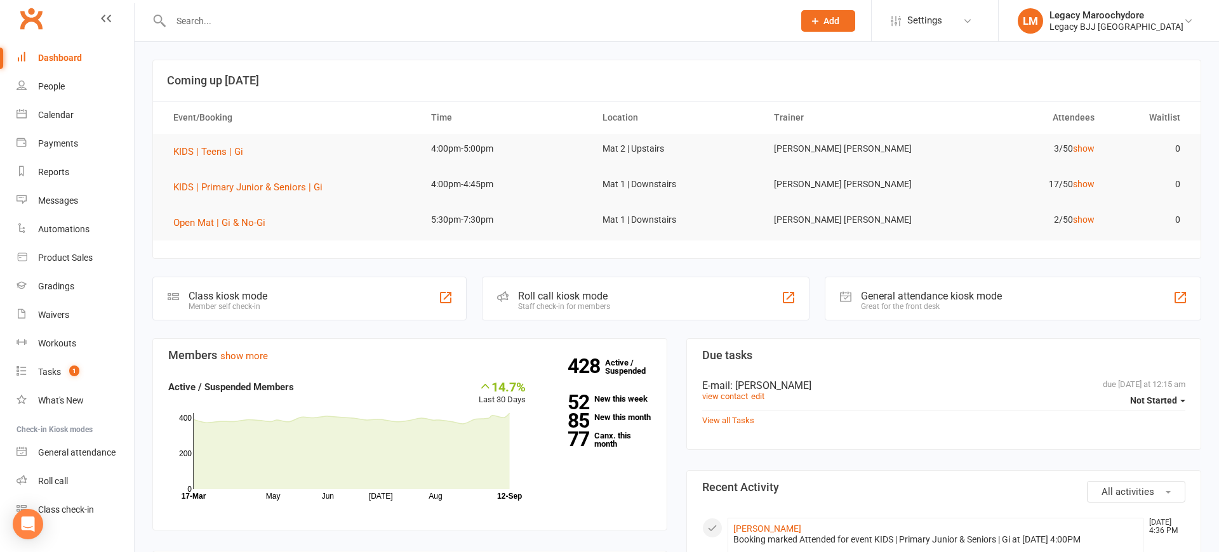
click at [247, 23] on input "text" at bounding box center [476, 21] width 618 height 18
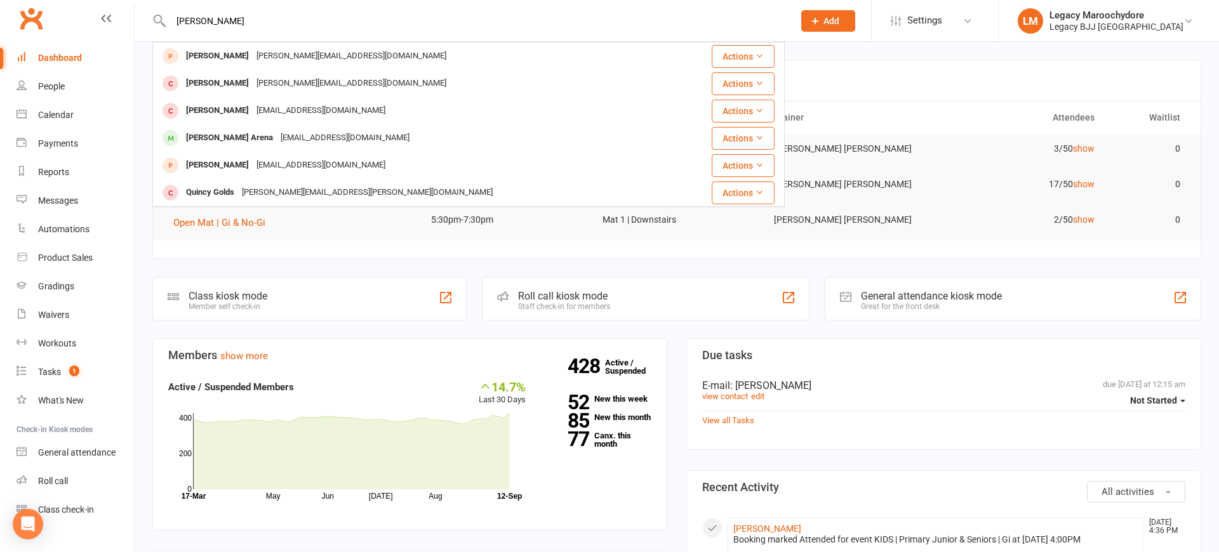
type input "[PERSON_NAME]"
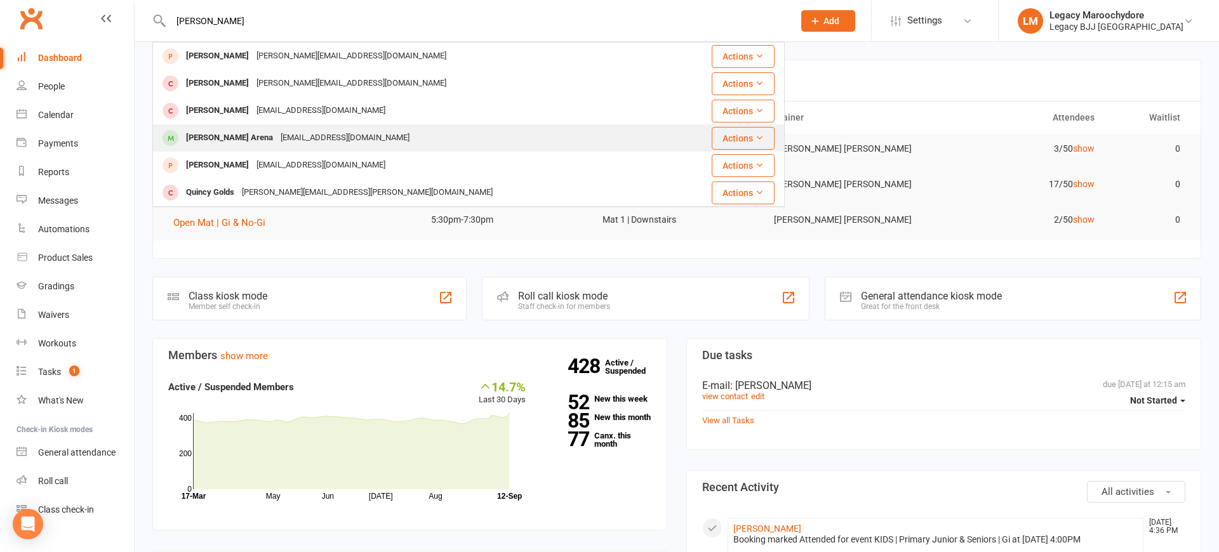
drag, startPoint x: 247, startPoint y: 23, endPoint x: 216, endPoint y: 139, distance: 119.6
click at [216, 139] on div "[PERSON_NAME] Arena" at bounding box center [229, 138] width 95 height 18
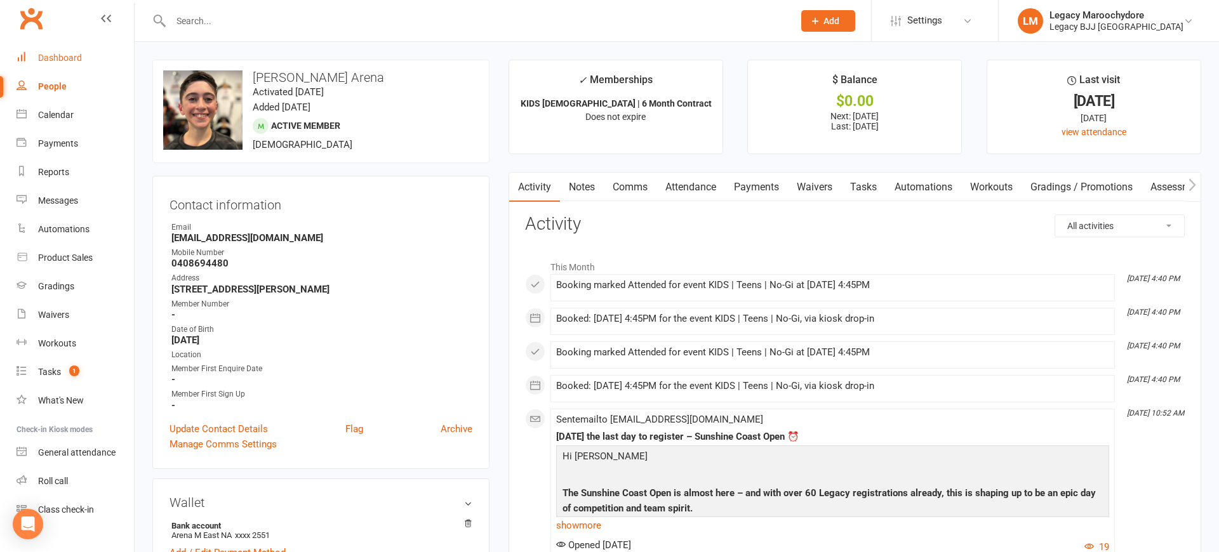
click at [70, 53] on div "Dashboard" at bounding box center [60, 58] width 44 height 10
